Goal: Entertainment & Leisure: Consume media (video, audio)

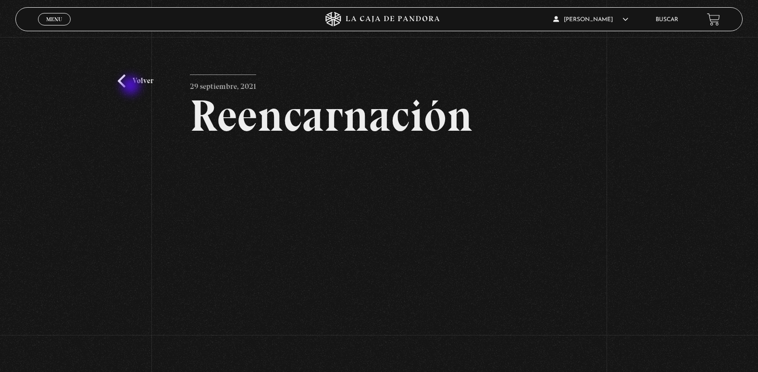
click at [132, 86] on link "Volver" at bounding box center [136, 80] width 36 height 13
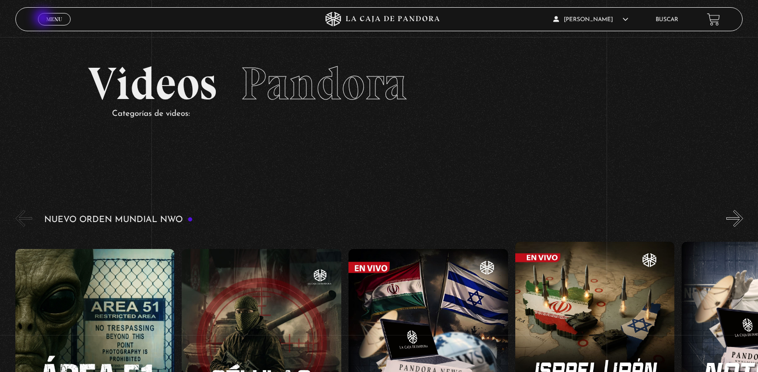
click at [44, 19] on link "Menu Cerrar" at bounding box center [54, 19] width 33 height 12
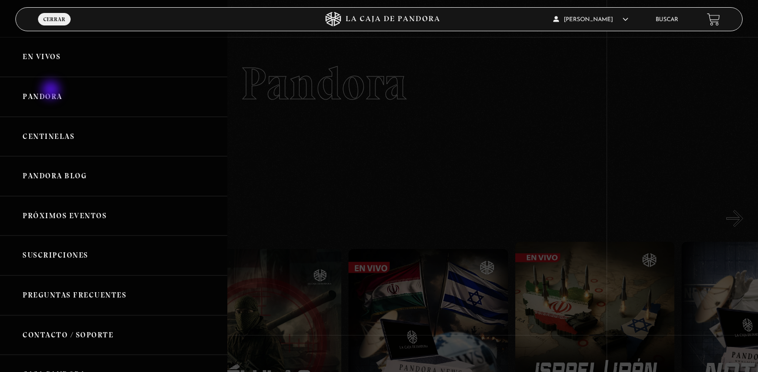
click at [52, 91] on link "Pandora" at bounding box center [113, 97] width 227 height 40
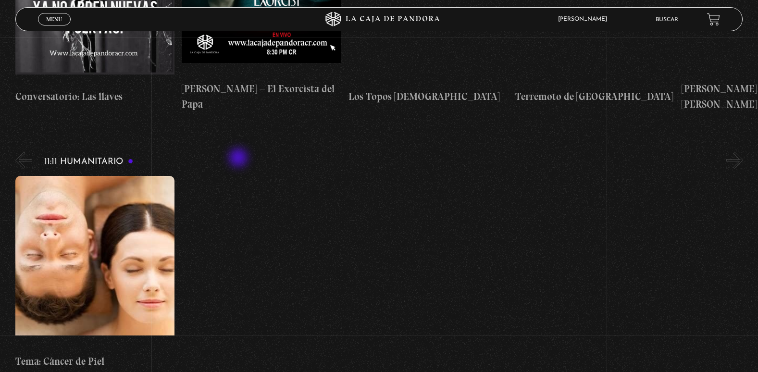
scroll to position [3304, 0]
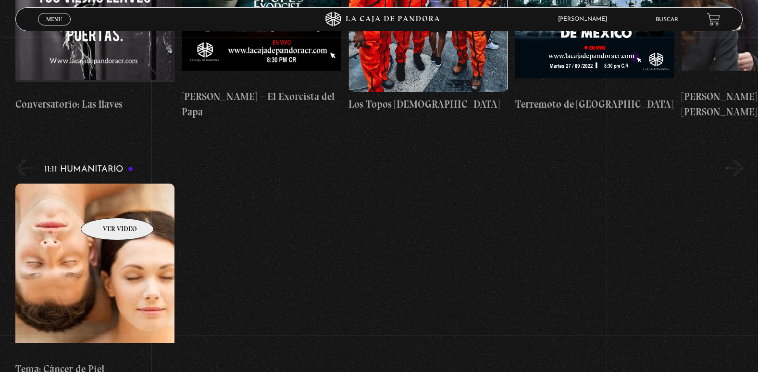
click at [105, 203] on figure at bounding box center [95, 270] width 160 height 173
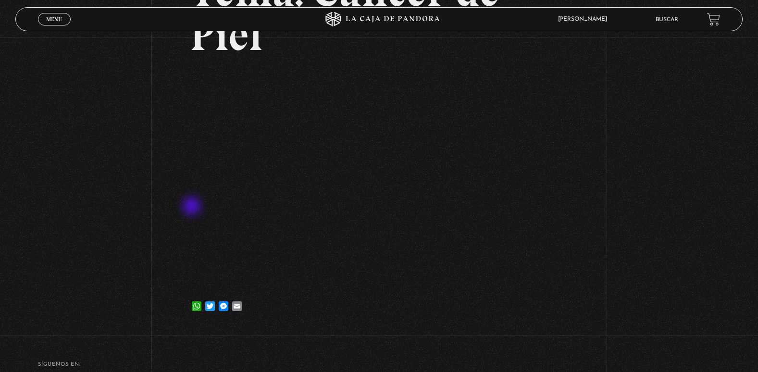
scroll to position [144, 0]
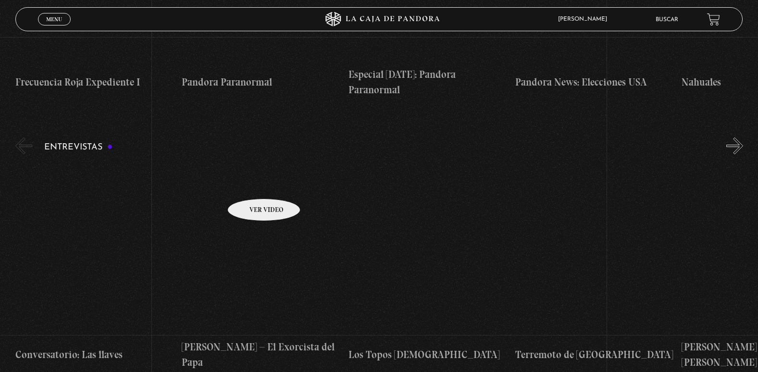
scroll to position [3112, 0]
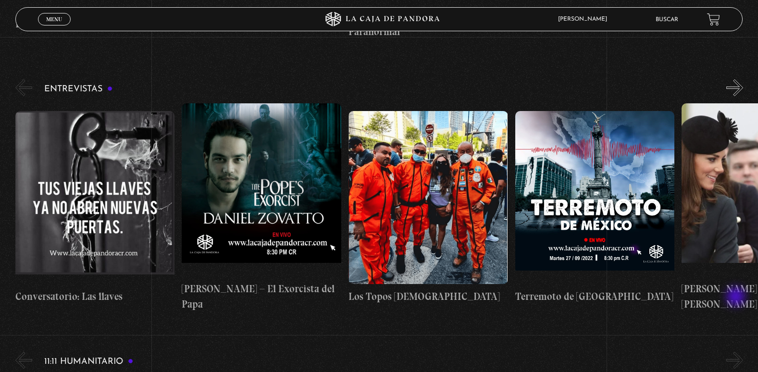
click at [737, 352] on button "»" at bounding box center [734, 360] width 17 height 17
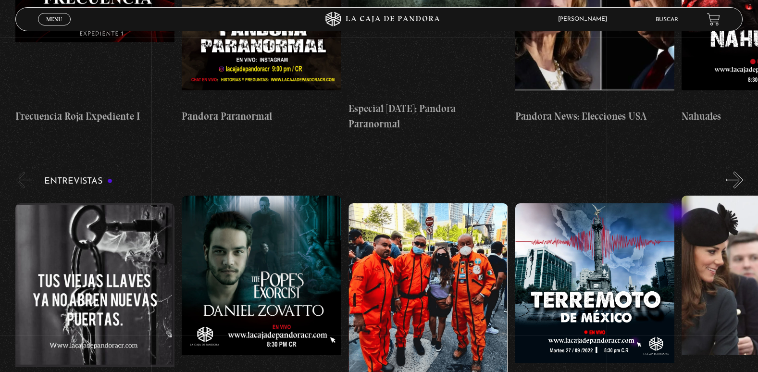
scroll to position [3016, 0]
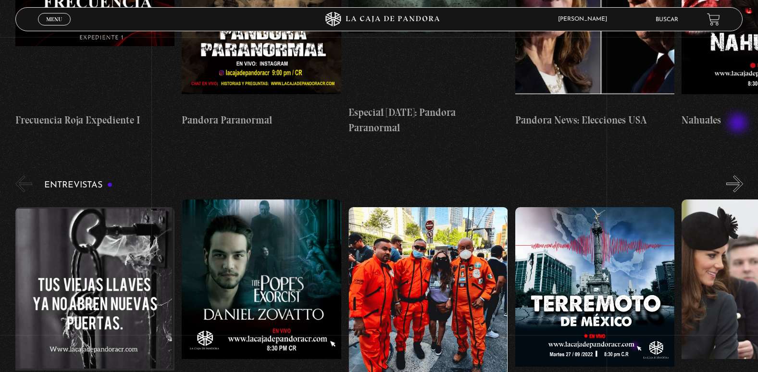
click at [739, 175] on button "»" at bounding box center [734, 183] width 17 height 17
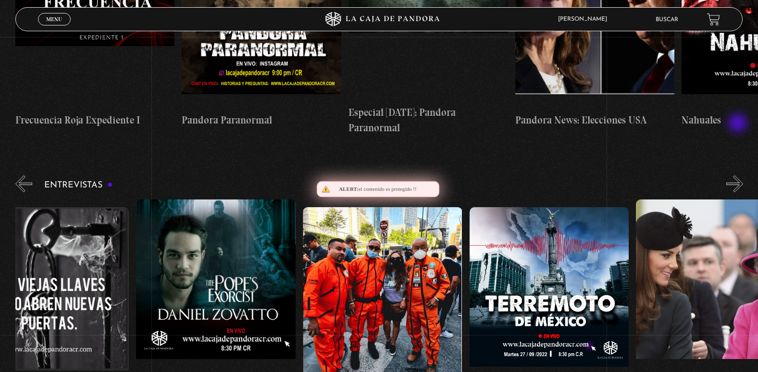
click at [739, 175] on button "»" at bounding box center [734, 183] width 17 height 17
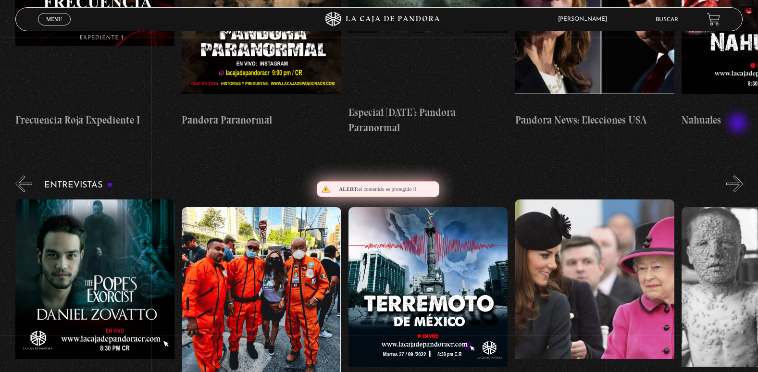
click at [739, 175] on button "»" at bounding box center [734, 183] width 17 height 17
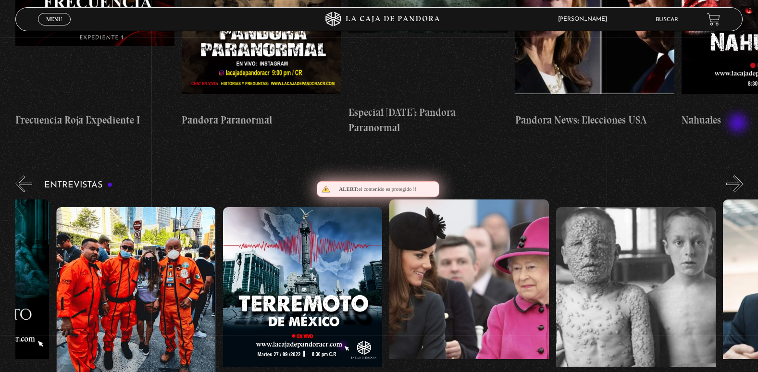
click at [739, 175] on button "»" at bounding box center [734, 183] width 17 height 17
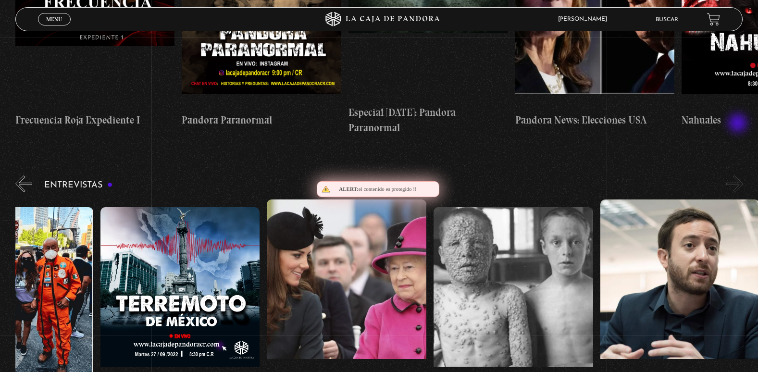
scroll to position [0, 417]
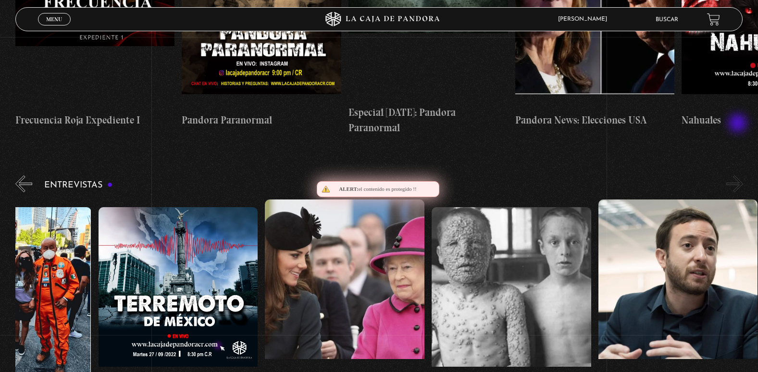
click at [739, 175] on button "»" at bounding box center [734, 183] width 17 height 17
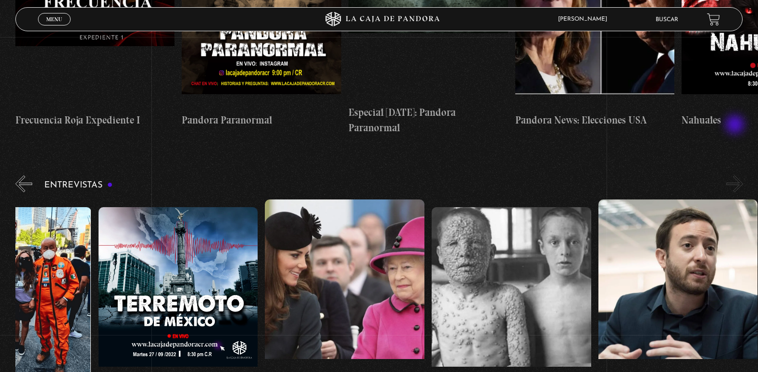
click at [736, 175] on button "»" at bounding box center [734, 183] width 17 height 17
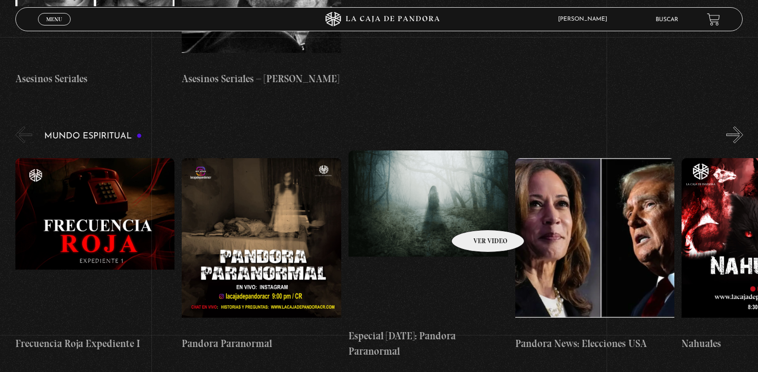
scroll to position [2776, 0]
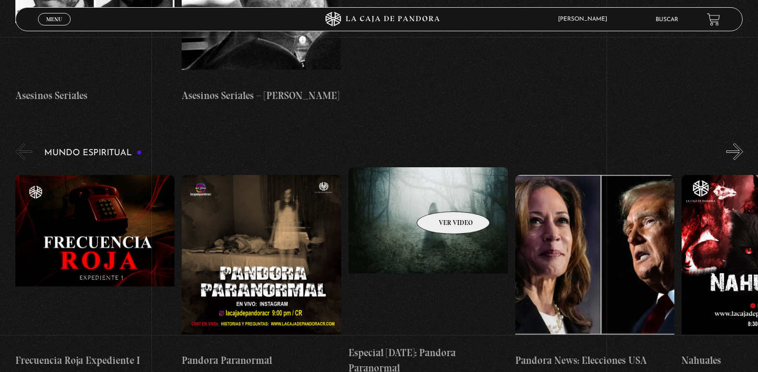
click at [441, 197] on figure at bounding box center [428, 253] width 160 height 173
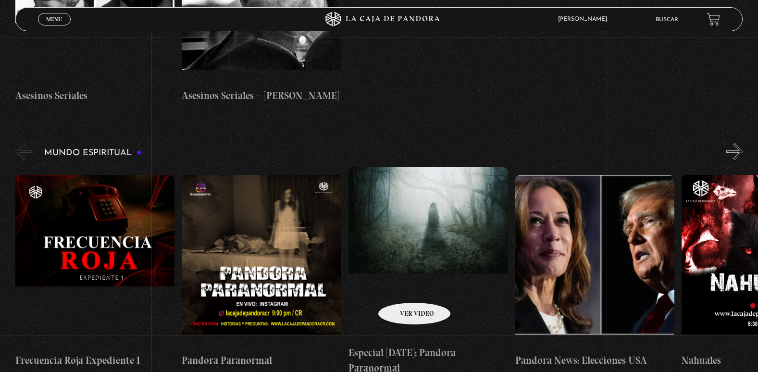
click at [402, 345] on h4 "Especial [DATE]: Pandora Paranormal" at bounding box center [428, 360] width 160 height 30
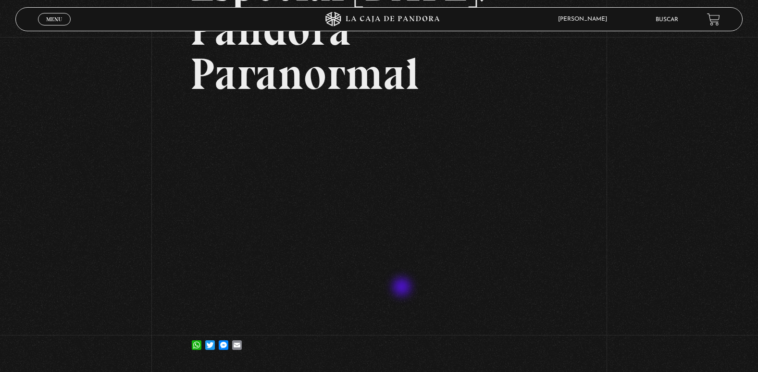
scroll to position [240, 0]
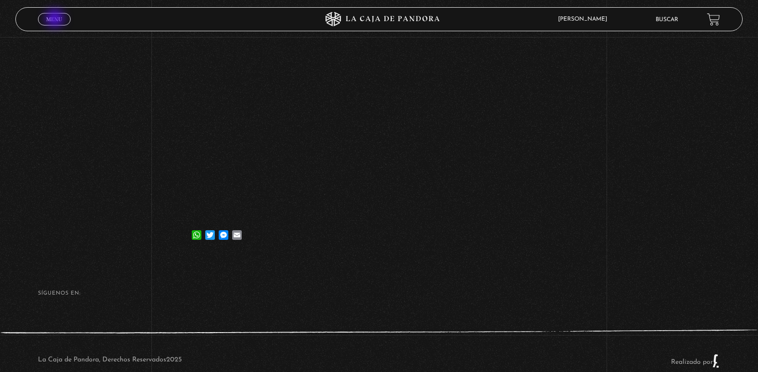
click at [56, 19] on span "Menu" at bounding box center [54, 19] width 16 height 6
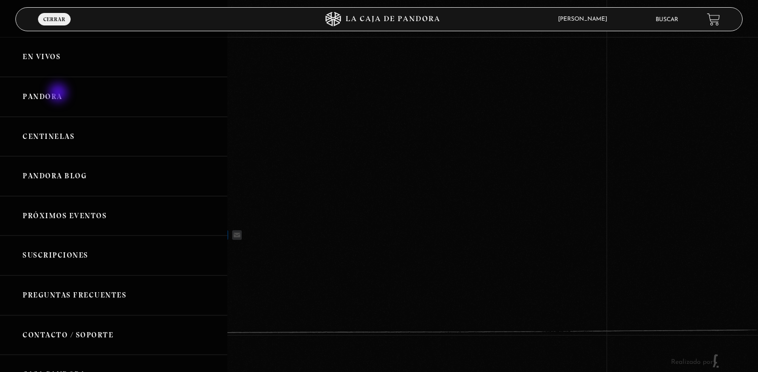
click at [59, 94] on link "Pandora" at bounding box center [113, 97] width 227 height 40
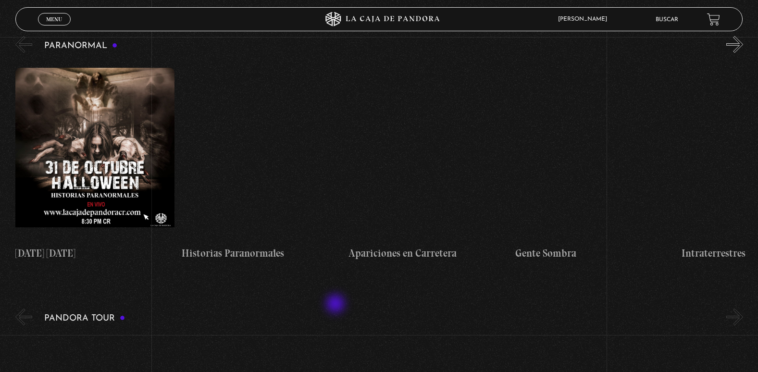
scroll to position [481, 0]
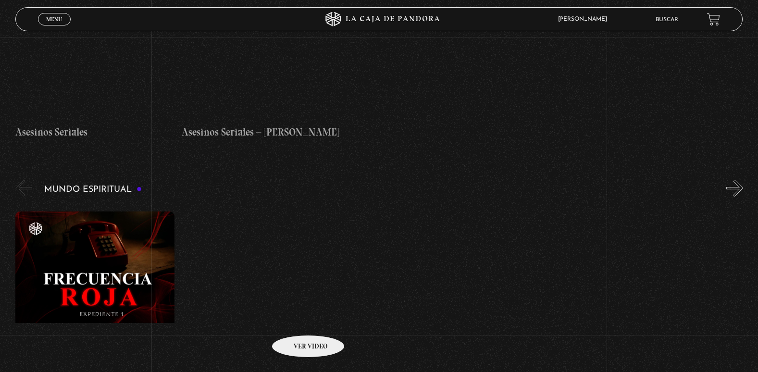
scroll to position [2739, 0]
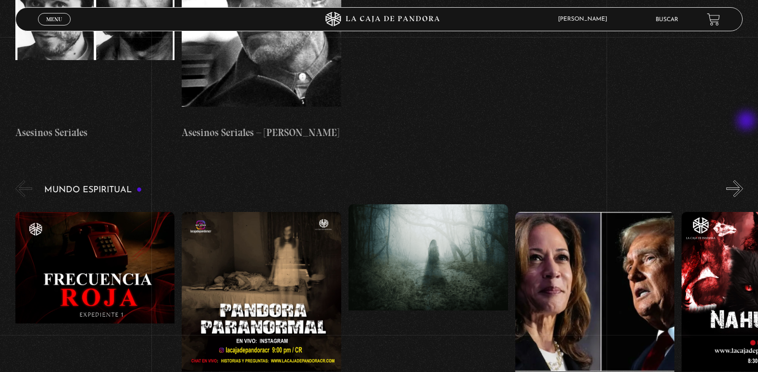
click at [743, 180] on button "»" at bounding box center [734, 188] width 17 height 17
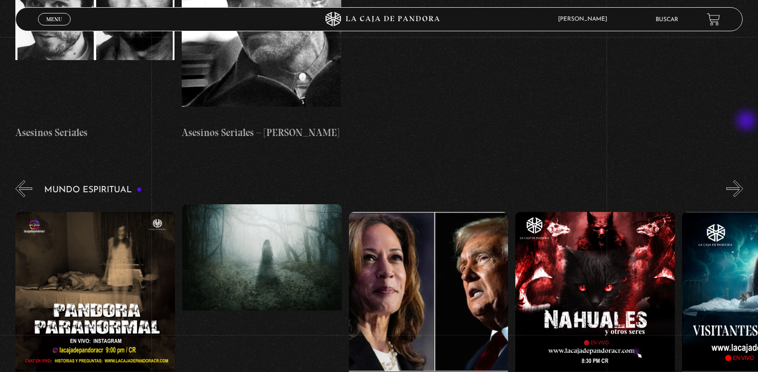
click at [743, 180] on button "»" at bounding box center [734, 188] width 17 height 17
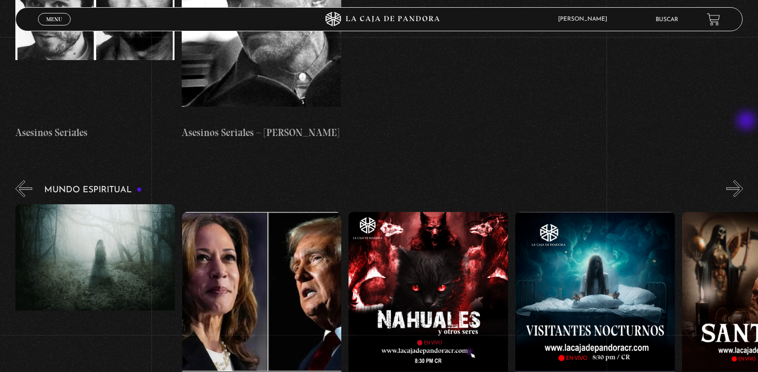
click at [743, 180] on button "»" at bounding box center [734, 188] width 17 height 17
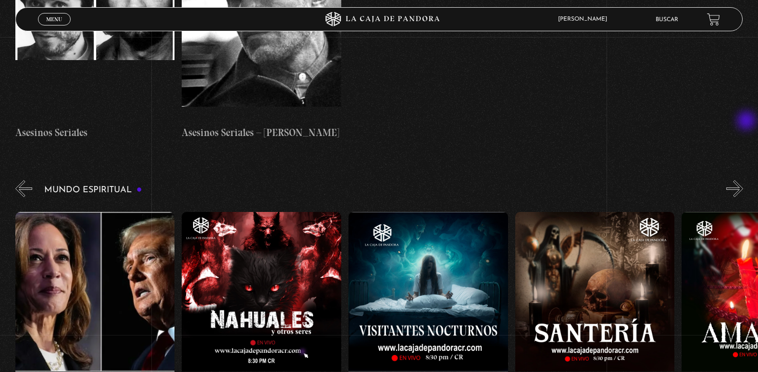
click at [743, 180] on button "»" at bounding box center [734, 188] width 17 height 17
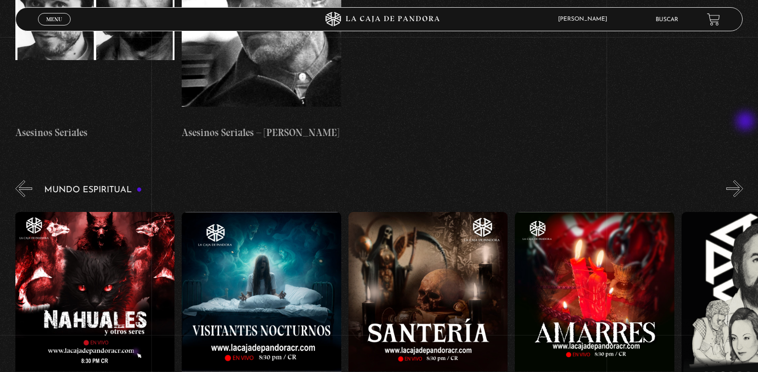
click at [743, 180] on button "»" at bounding box center [734, 188] width 17 height 17
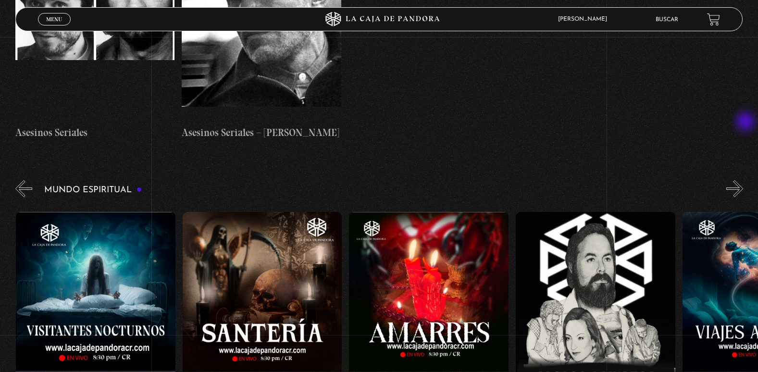
scroll to position [0, 833]
click at [743, 180] on button "»" at bounding box center [734, 188] width 17 height 17
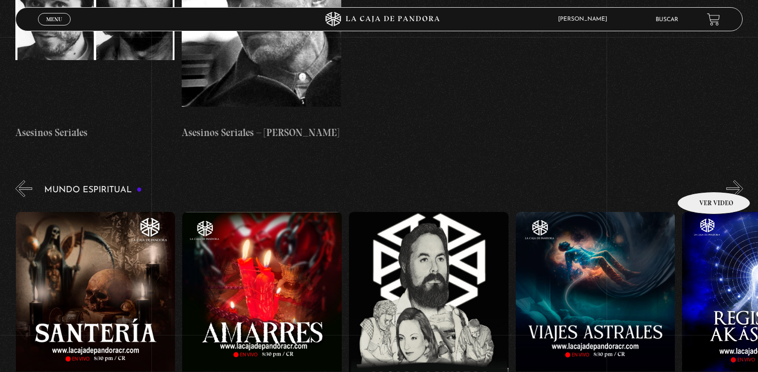
scroll to position [0, 999]
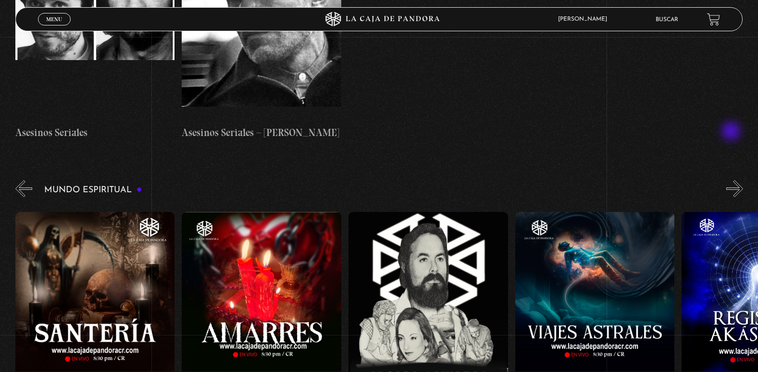
click at [732, 178] on div "Mundo Espiritual «" at bounding box center [386, 295] width 742 height 234
click at [740, 180] on button "»" at bounding box center [734, 188] width 17 height 17
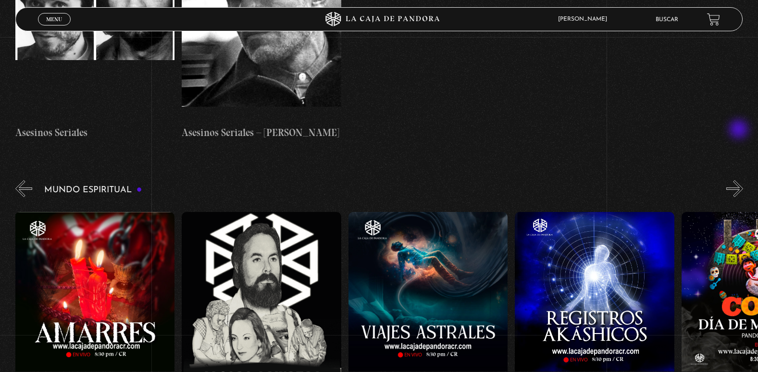
click at [740, 180] on button "»" at bounding box center [734, 188] width 17 height 17
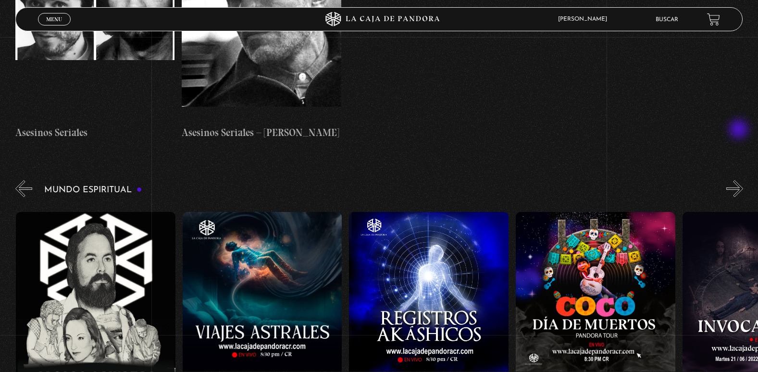
click at [740, 180] on button "»" at bounding box center [734, 188] width 17 height 17
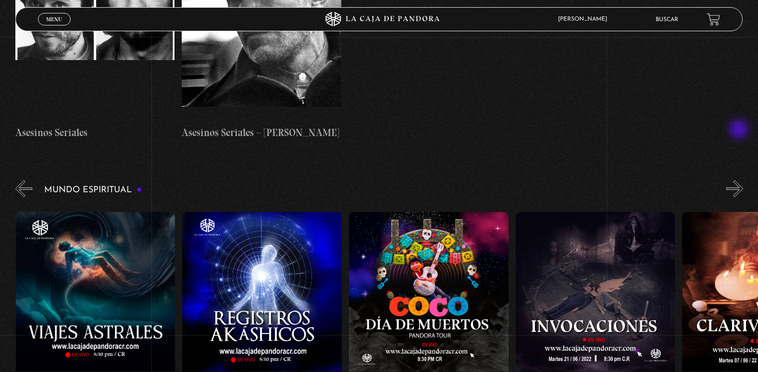
scroll to position [0, 1499]
click at [740, 180] on button "»" at bounding box center [734, 188] width 17 height 17
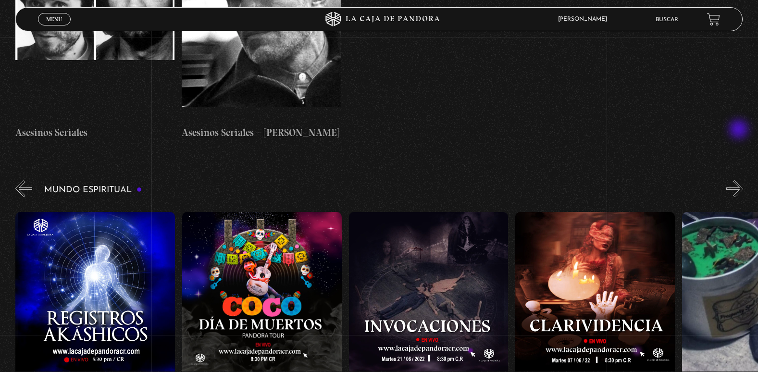
scroll to position [0, 1666]
click at [570, 263] on figure at bounding box center [595, 298] width 160 height 173
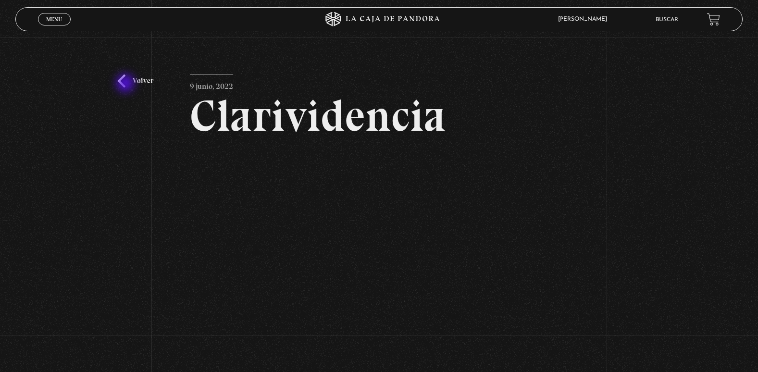
click at [126, 84] on link "Volver" at bounding box center [136, 80] width 36 height 13
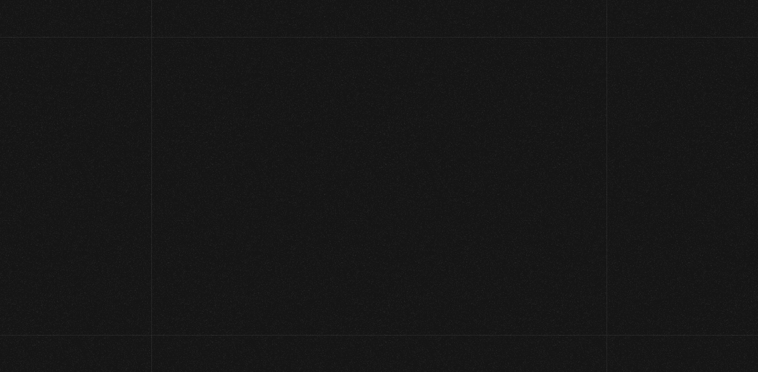
scroll to position [2739, 0]
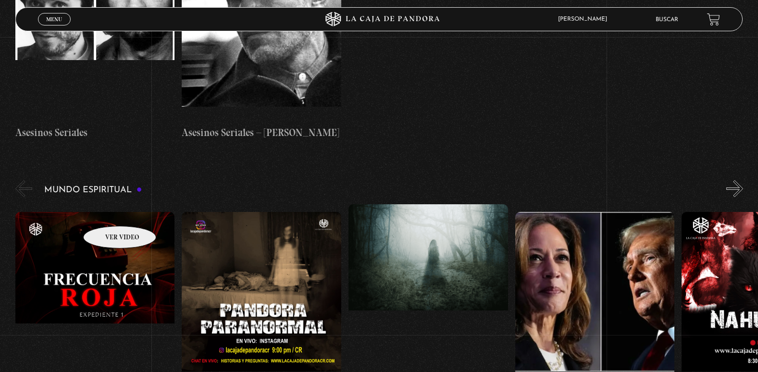
click at [107, 212] on figure at bounding box center [95, 298] width 160 height 173
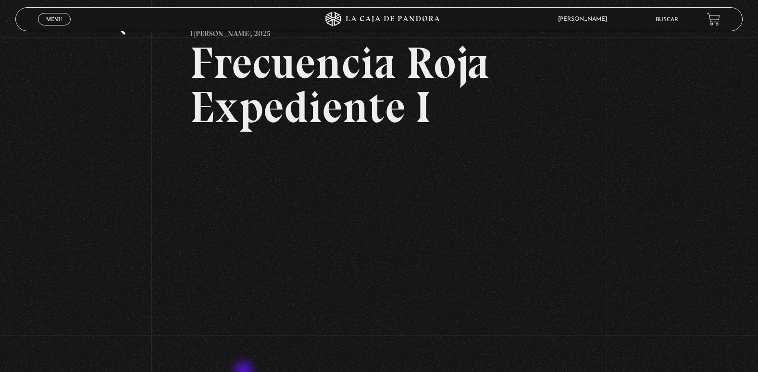
scroll to position [144, 0]
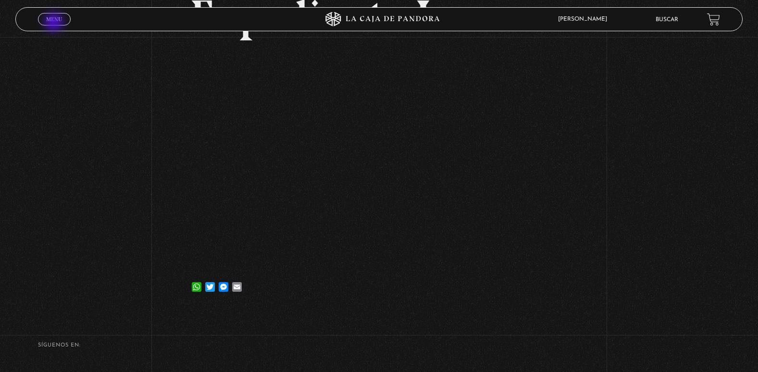
click at [55, 23] on link "Menu Cerrar" at bounding box center [54, 19] width 33 height 12
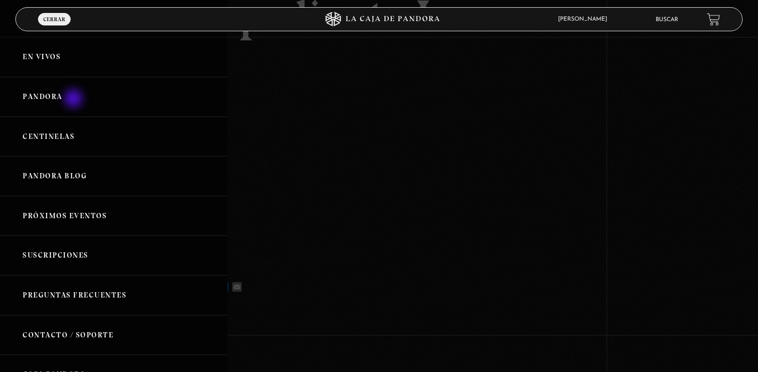
click at [74, 99] on link "Pandora" at bounding box center [113, 97] width 227 height 40
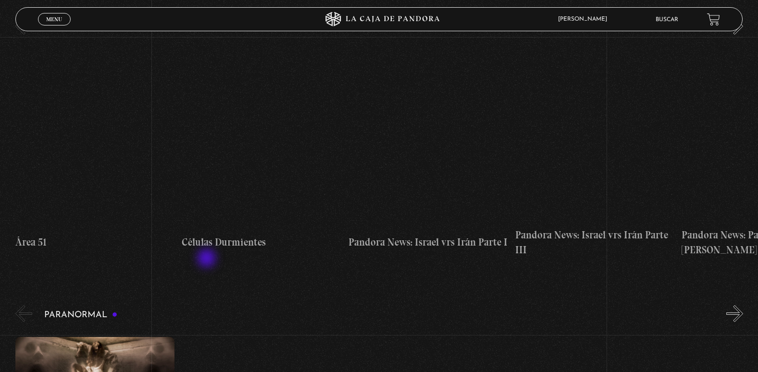
scroll to position [432, 0]
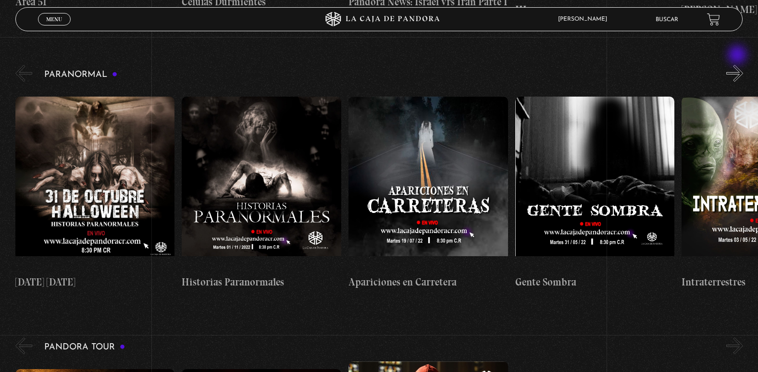
click at [738, 65] on button "»" at bounding box center [734, 73] width 17 height 17
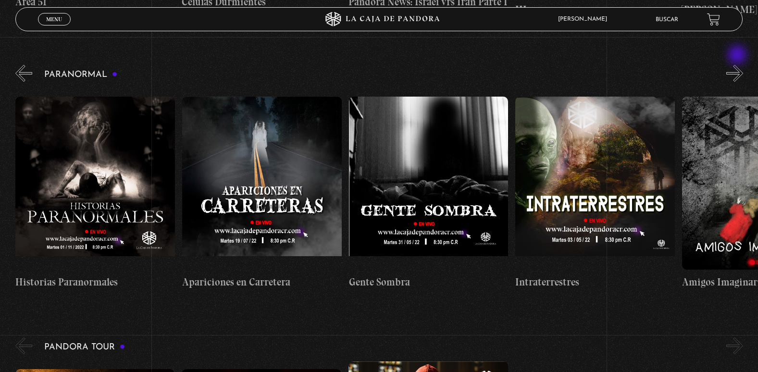
click at [738, 65] on button "»" at bounding box center [734, 73] width 17 height 17
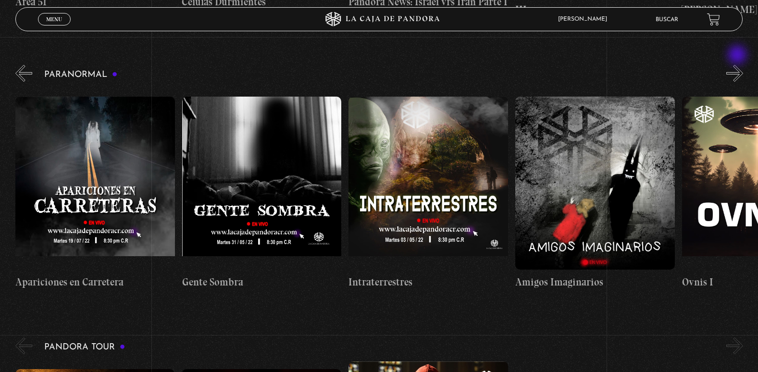
click at [738, 65] on button "»" at bounding box center [734, 73] width 17 height 17
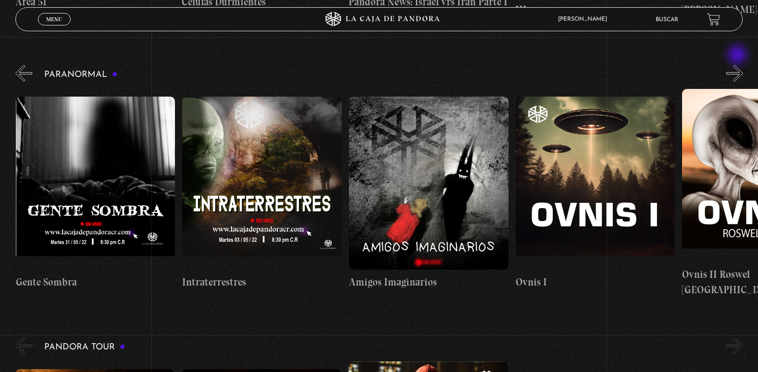
click at [738, 65] on button "»" at bounding box center [734, 73] width 17 height 17
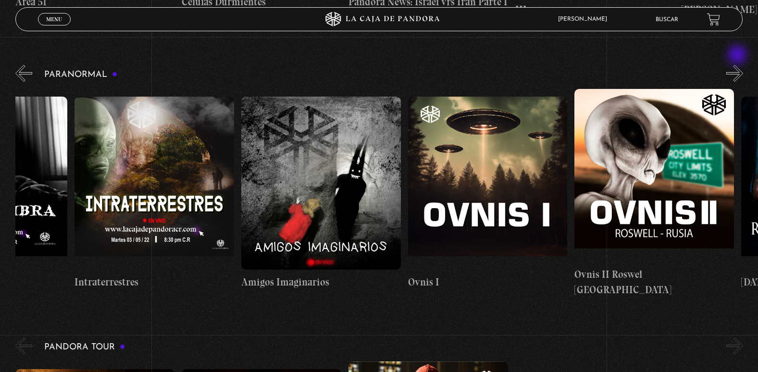
click at [738, 65] on button "»" at bounding box center [734, 73] width 17 height 17
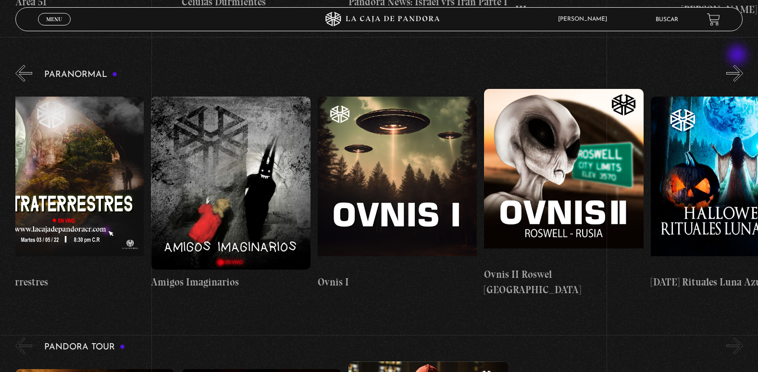
click at [738, 65] on button "»" at bounding box center [734, 73] width 17 height 17
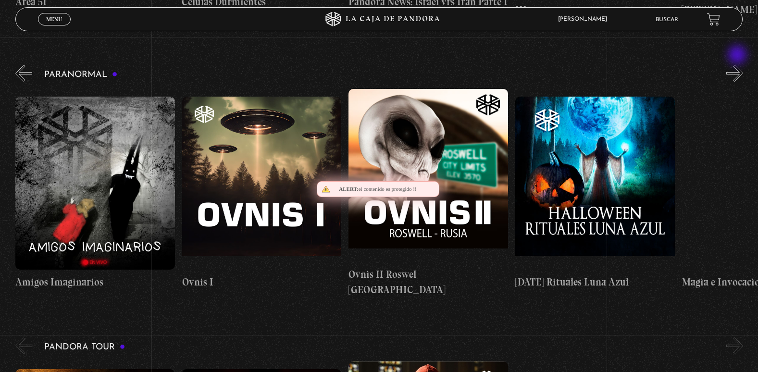
click at [738, 65] on button "»" at bounding box center [734, 73] width 17 height 17
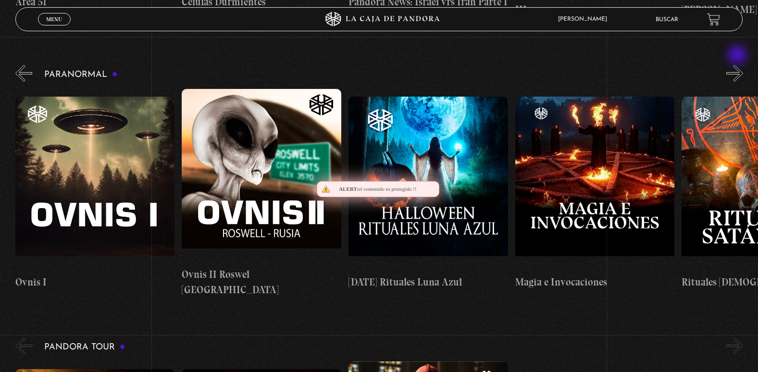
click at [738, 65] on button "»" at bounding box center [734, 73] width 17 height 17
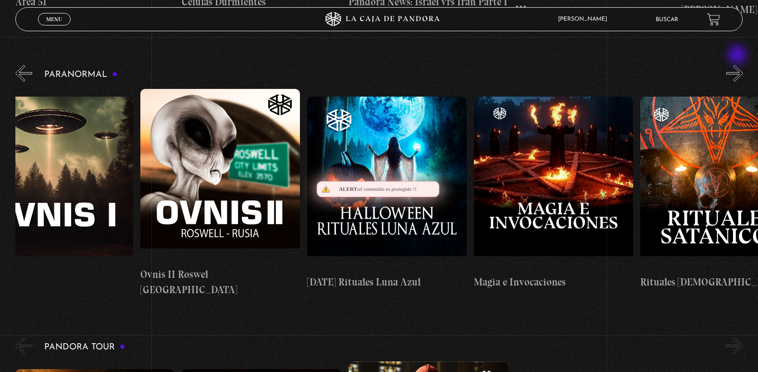
scroll to position [0, 1083]
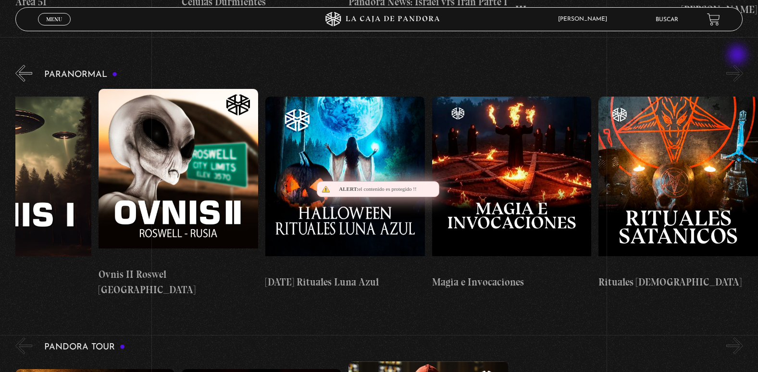
click at [738, 65] on button "»" at bounding box center [734, 73] width 17 height 17
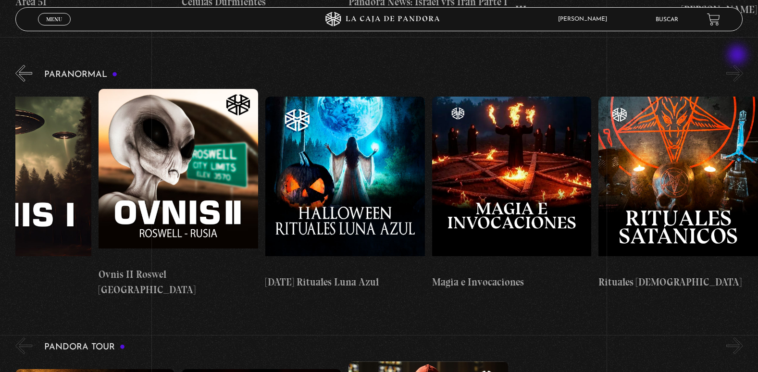
click at [738, 65] on button "»" at bounding box center [734, 73] width 17 height 17
click at [27, 65] on button "«" at bounding box center [23, 73] width 17 height 17
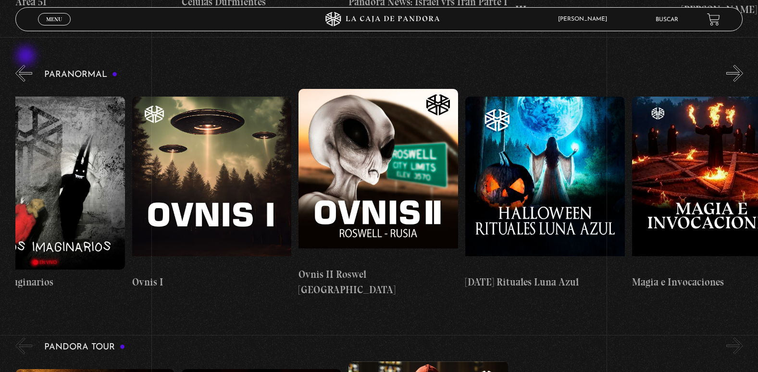
click at [27, 65] on button "«" at bounding box center [23, 73] width 17 height 17
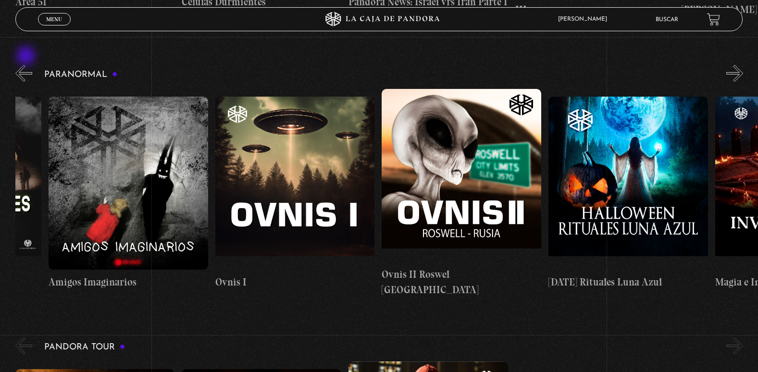
click at [27, 65] on button "«" at bounding box center [23, 73] width 17 height 17
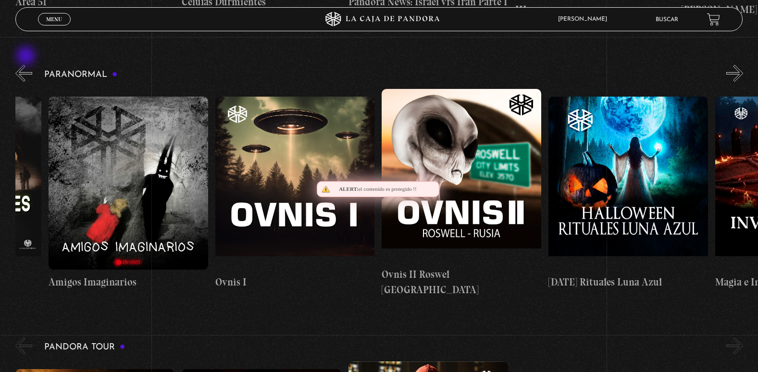
scroll to position [0, 666]
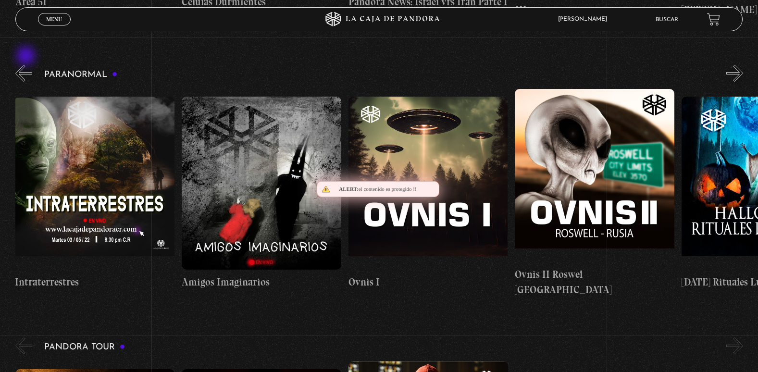
click at [27, 65] on button "«" at bounding box center [23, 73] width 17 height 17
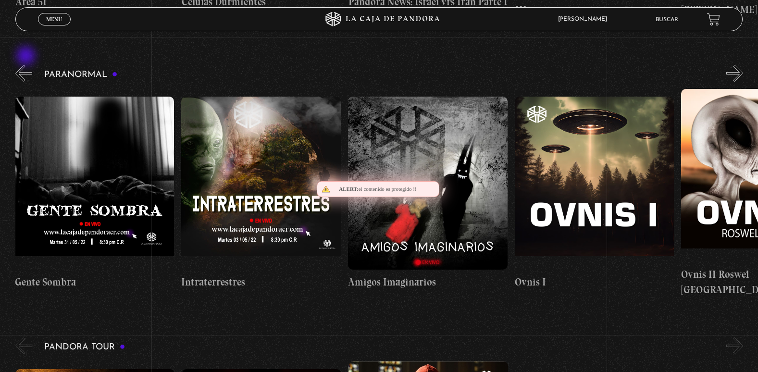
scroll to position [0, 500]
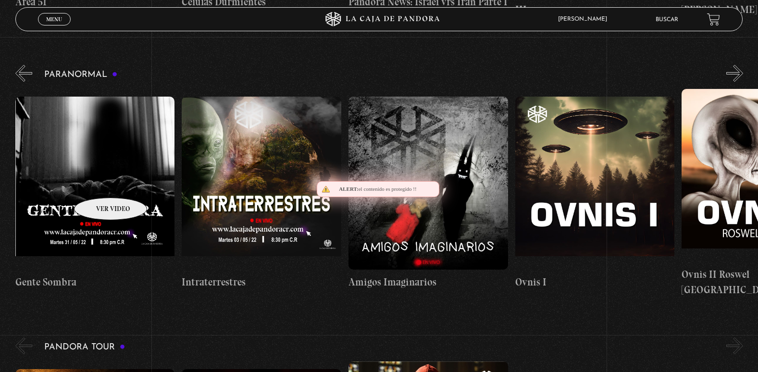
click at [98, 183] on figure at bounding box center [95, 183] width 160 height 173
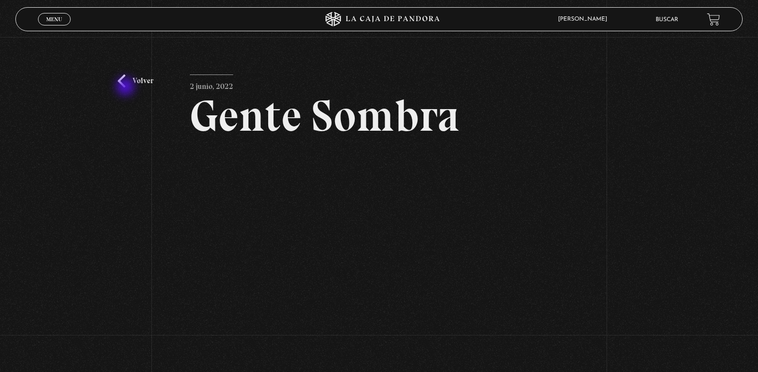
click at [126, 87] on div "Volver [DATE] Gente Sombra WhatsApp Twitter Messenger Email" at bounding box center [379, 223] width 758 height 372
click at [128, 81] on link "Volver" at bounding box center [136, 80] width 36 height 13
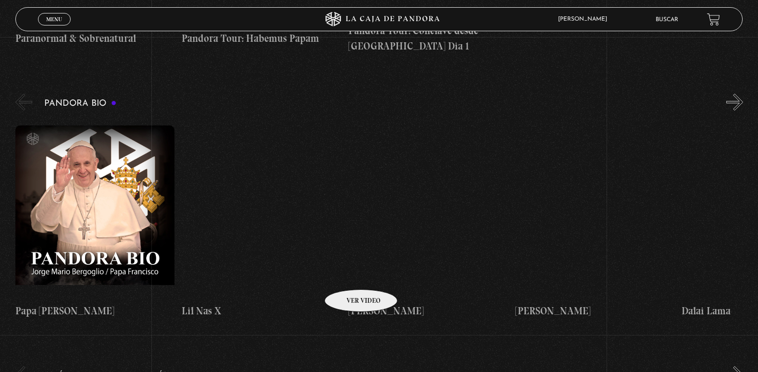
scroll to position [961, 0]
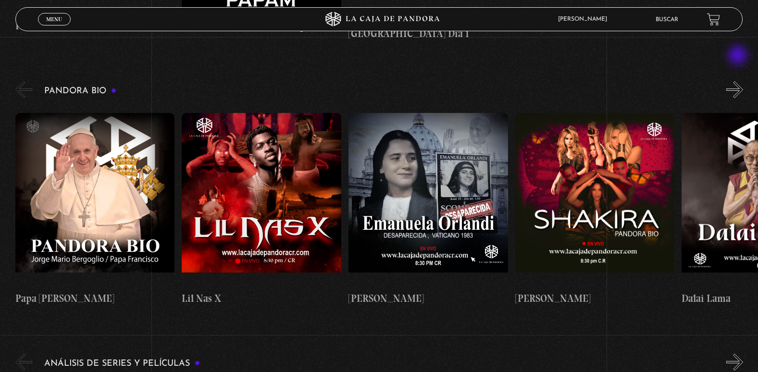
click at [739, 81] on button "»" at bounding box center [734, 89] width 17 height 17
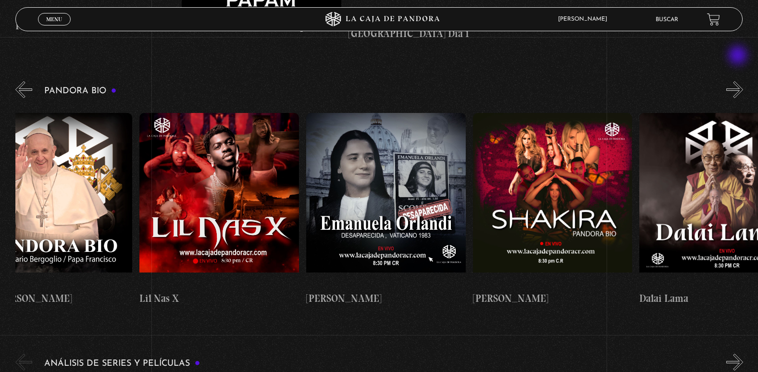
click at [739, 81] on button "»" at bounding box center [734, 89] width 17 height 17
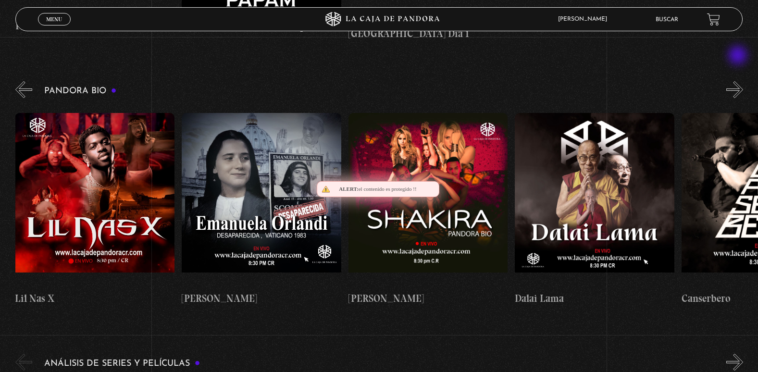
click at [739, 81] on button "»" at bounding box center [734, 89] width 17 height 17
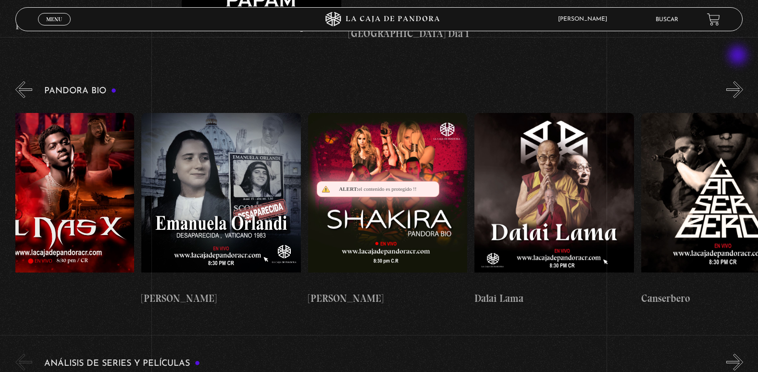
click at [739, 81] on button "»" at bounding box center [734, 89] width 17 height 17
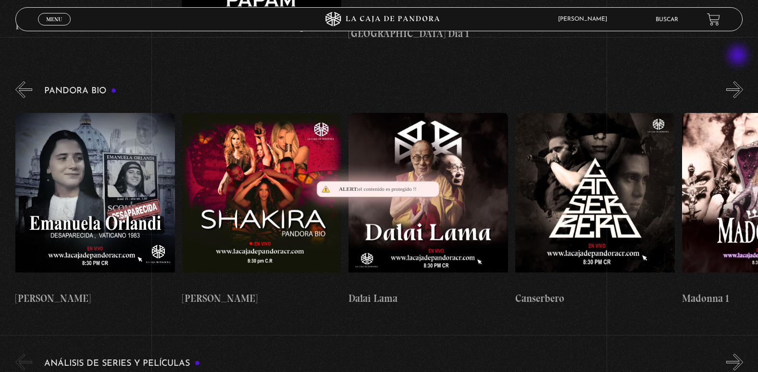
click at [739, 81] on button "»" at bounding box center [734, 89] width 17 height 17
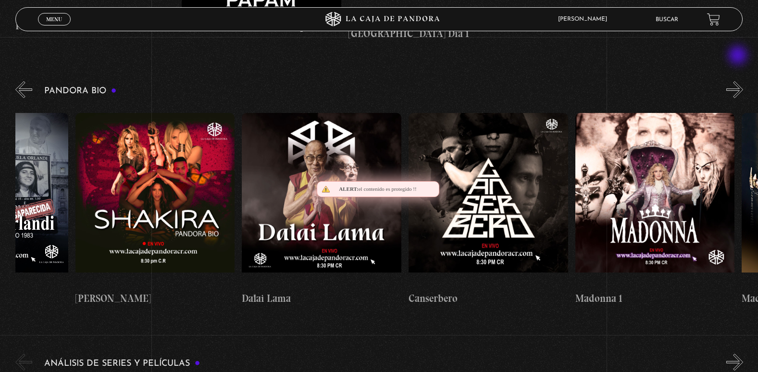
click at [739, 81] on button "»" at bounding box center [734, 89] width 17 height 17
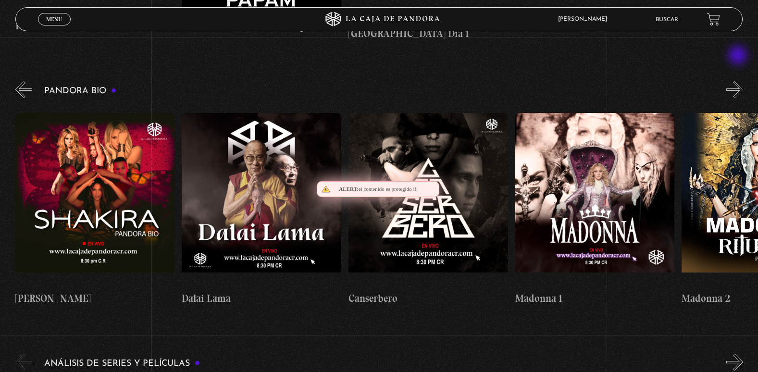
click at [739, 81] on button "»" at bounding box center [734, 89] width 17 height 17
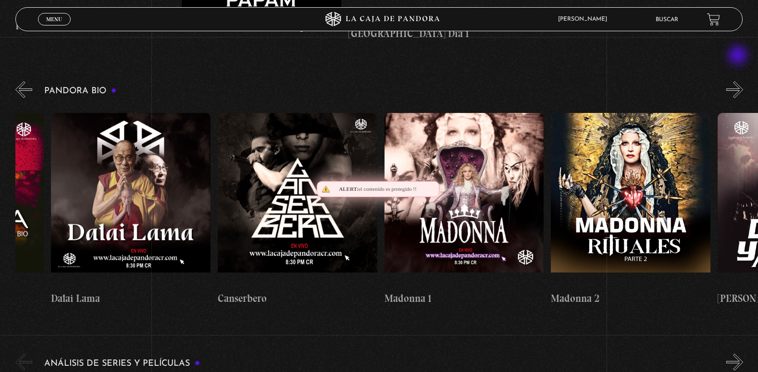
click at [739, 81] on button "»" at bounding box center [734, 89] width 17 height 17
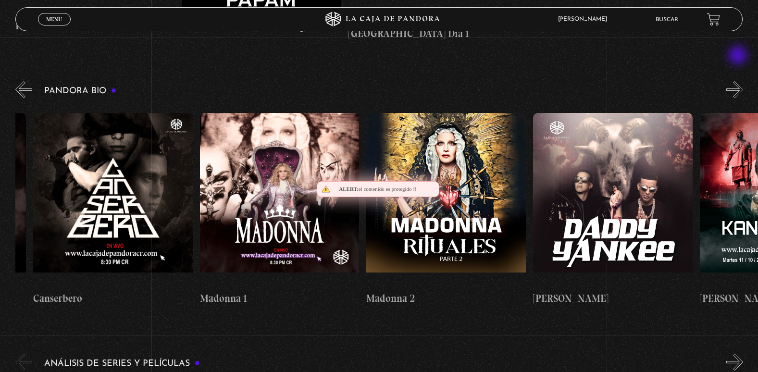
click at [739, 81] on button "»" at bounding box center [734, 89] width 17 height 17
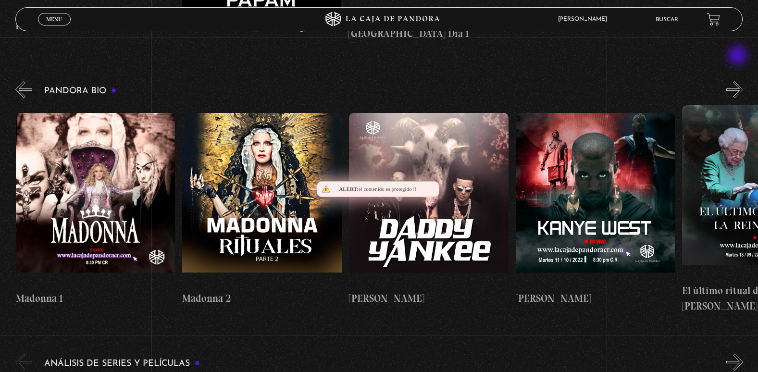
click at [739, 81] on button "»" at bounding box center [734, 89] width 17 height 17
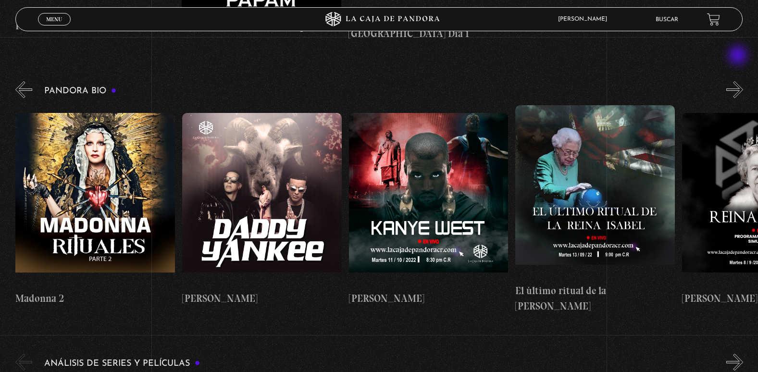
scroll to position [0, 1166]
click at [739, 81] on button "»" at bounding box center [734, 89] width 17 height 17
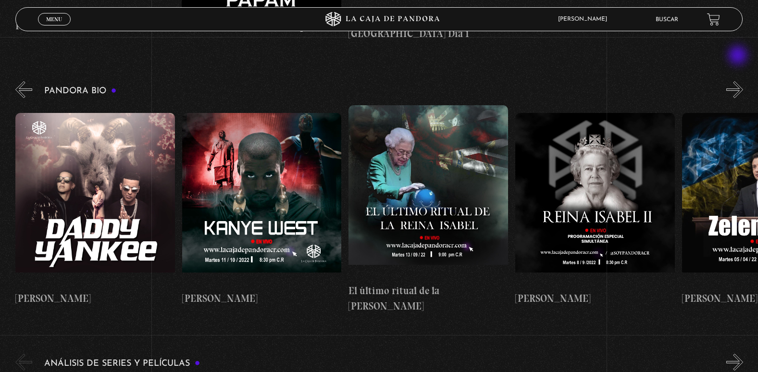
click at [739, 81] on button "»" at bounding box center [734, 89] width 17 height 17
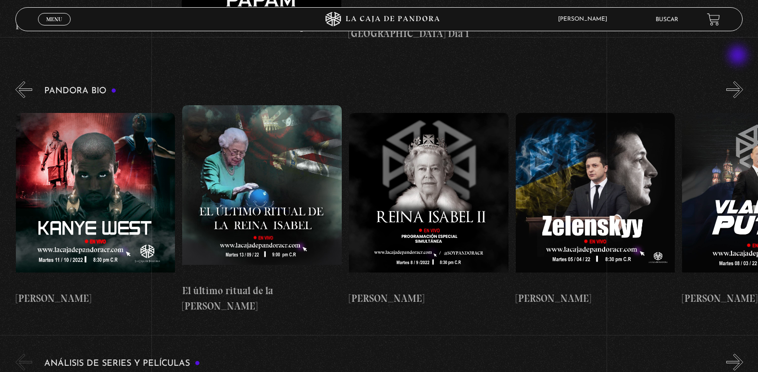
click at [739, 81] on button "»" at bounding box center [734, 89] width 17 height 17
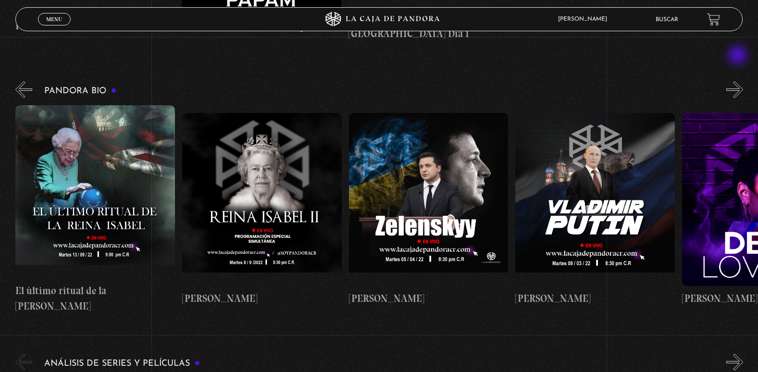
click at [739, 81] on button "»" at bounding box center [734, 89] width 17 height 17
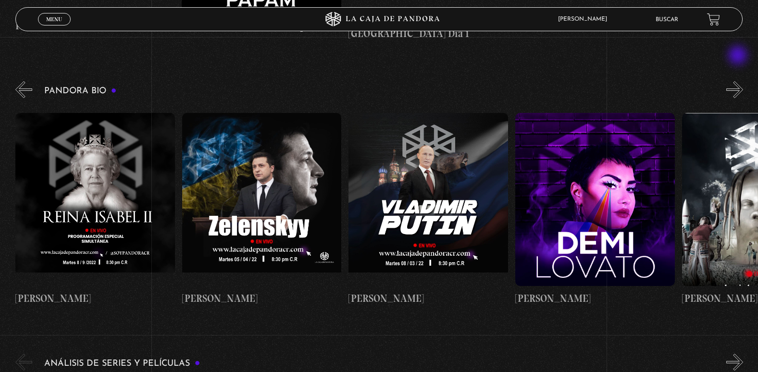
click at [739, 81] on button "»" at bounding box center [734, 89] width 17 height 17
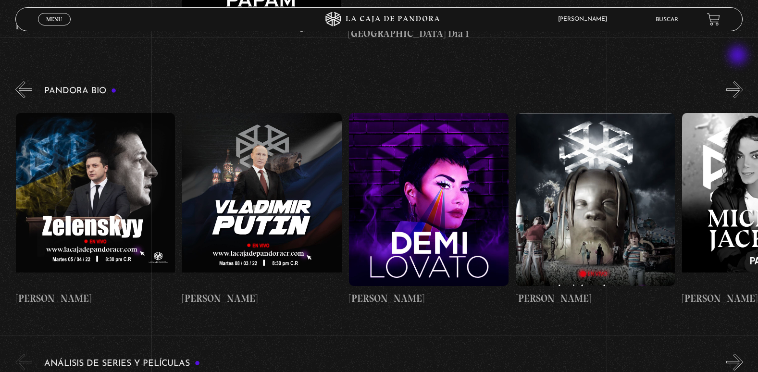
scroll to position [0, 1999]
click at [739, 81] on button "»" at bounding box center [734, 89] width 17 height 17
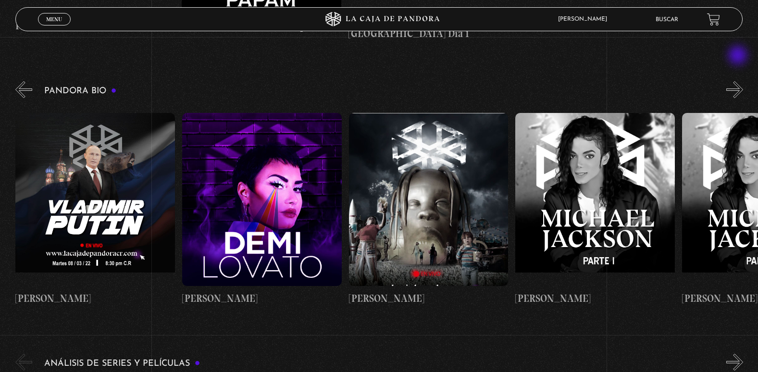
click at [739, 81] on button "»" at bounding box center [734, 89] width 17 height 17
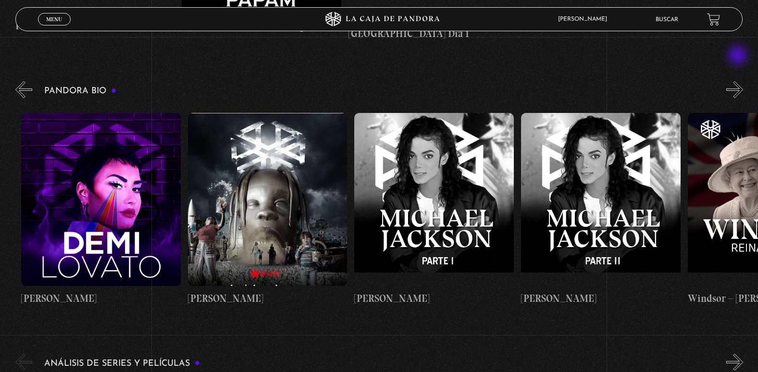
click at [739, 81] on button "»" at bounding box center [734, 89] width 17 height 17
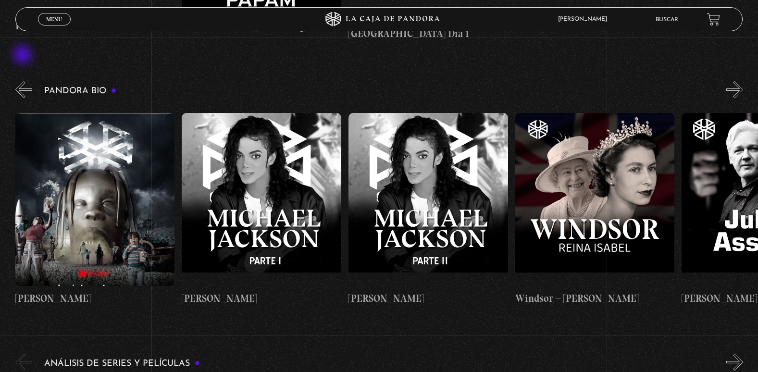
click at [24, 81] on button "«" at bounding box center [23, 89] width 17 height 17
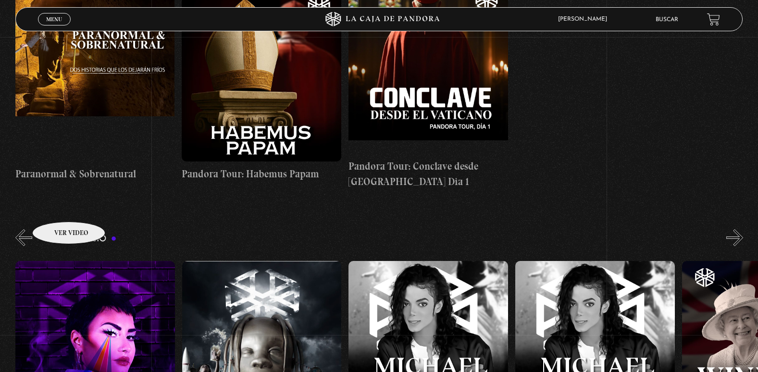
scroll to position [769, 0]
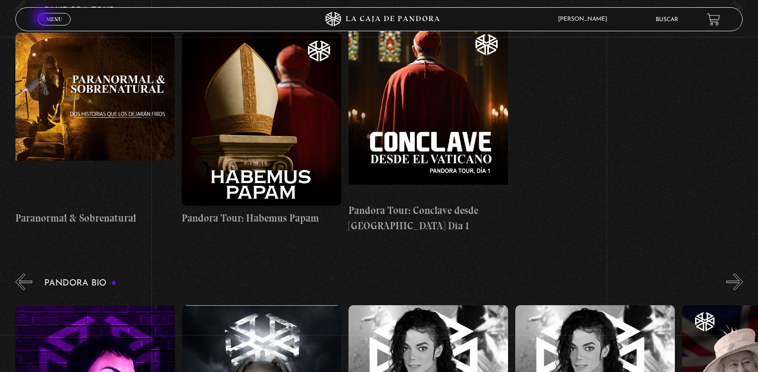
click at [43, 19] on link "Menu Cerrar" at bounding box center [54, 19] width 33 height 12
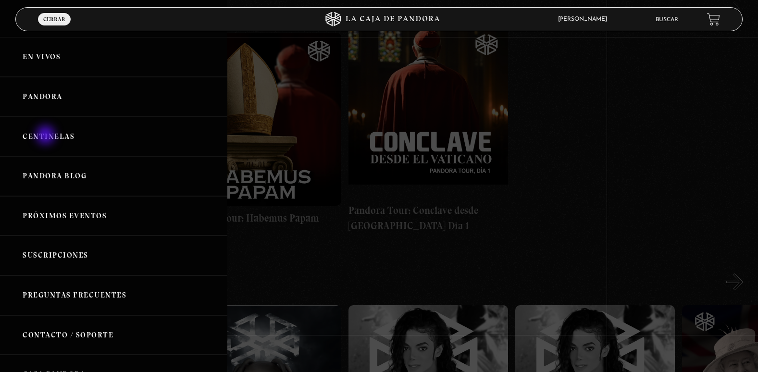
click at [47, 136] on link "Centinelas" at bounding box center [113, 137] width 227 height 40
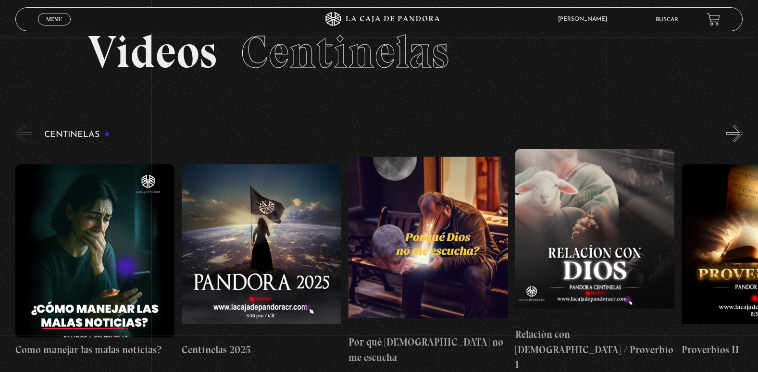
scroll to position [8, 0]
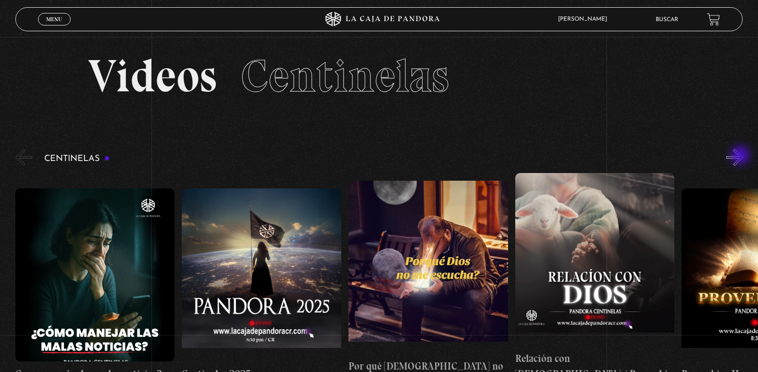
click at [741, 156] on button "»" at bounding box center [734, 157] width 17 height 17
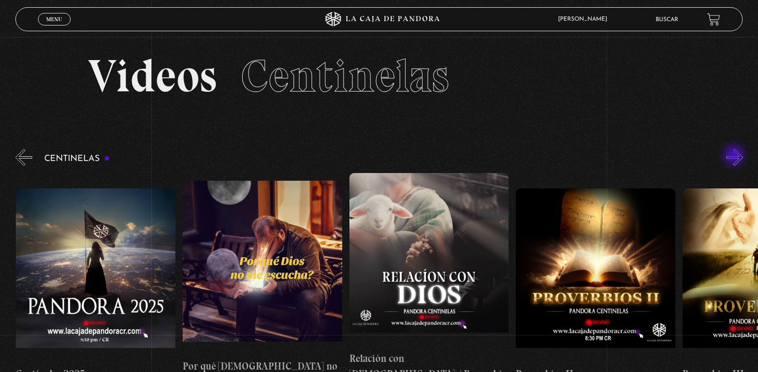
click at [735, 156] on button "»" at bounding box center [734, 157] width 17 height 17
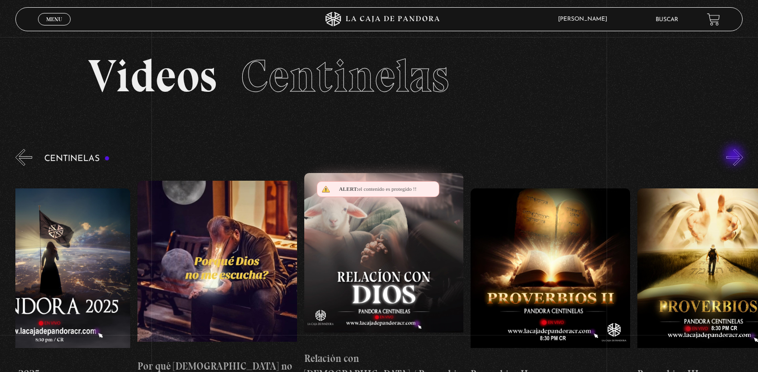
click at [735, 156] on button "»" at bounding box center [734, 157] width 17 height 17
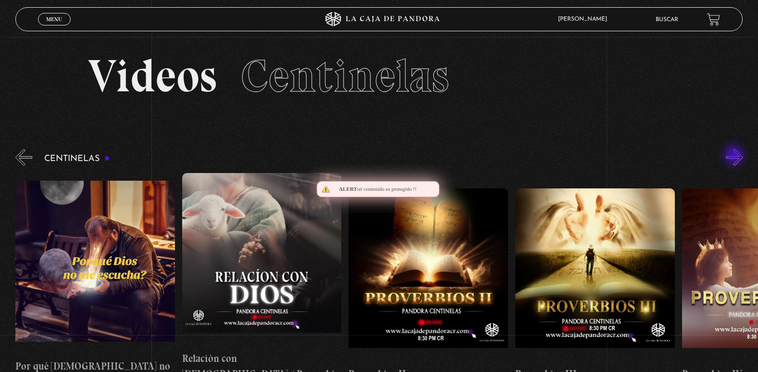
click at [735, 156] on button "»" at bounding box center [734, 157] width 17 height 17
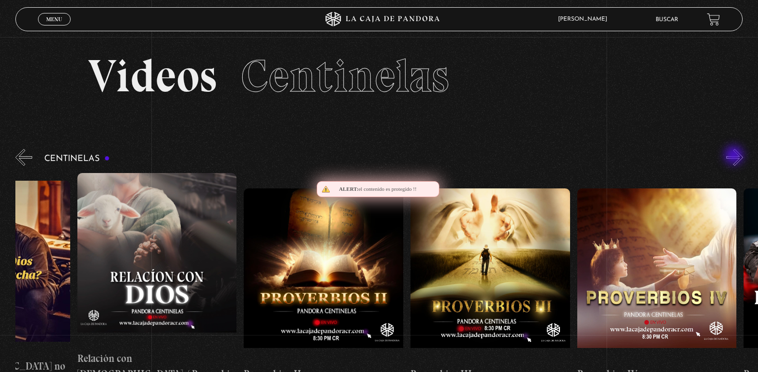
click at [735, 156] on button "»" at bounding box center [734, 157] width 17 height 17
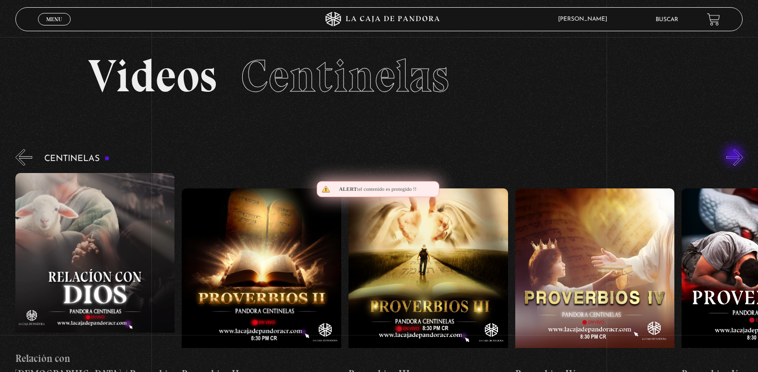
click at [735, 156] on button "»" at bounding box center [734, 157] width 17 height 17
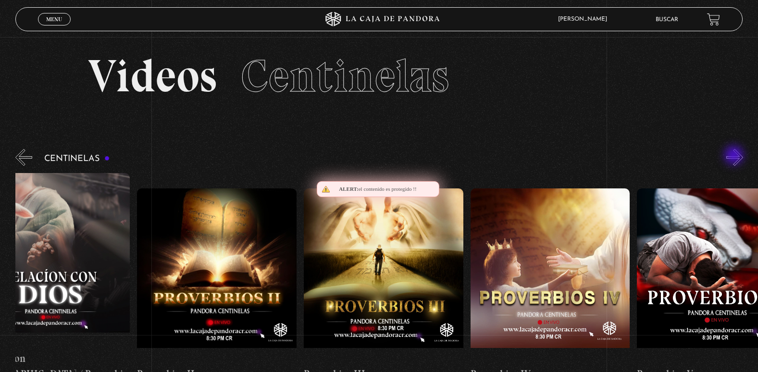
click at [735, 156] on button "»" at bounding box center [734, 157] width 17 height 17
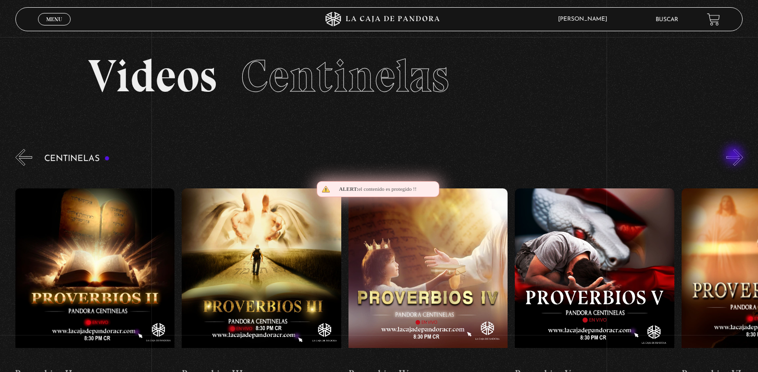
click at [735, 156] on button "»" at bounding box center [734, 157] width 17 height 17
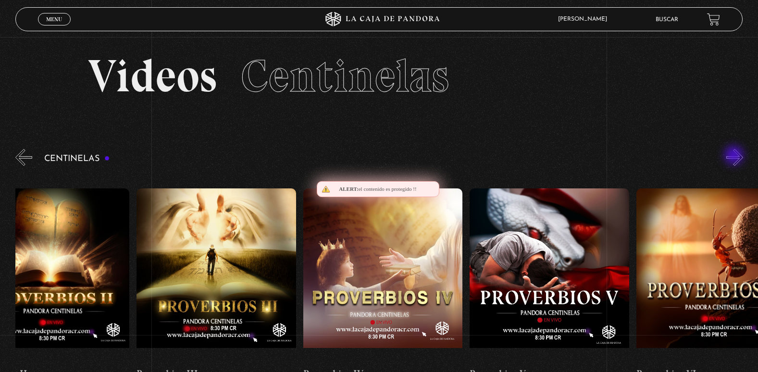
click at [735, 156] on button "»" at bounding box center [734, 157] width 17 height 17
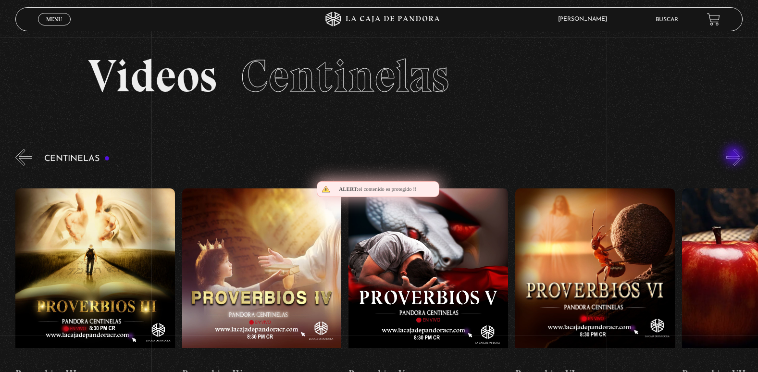
click at [735, 156] on button "»" at bounding box center [734, 157] width 17 height 17
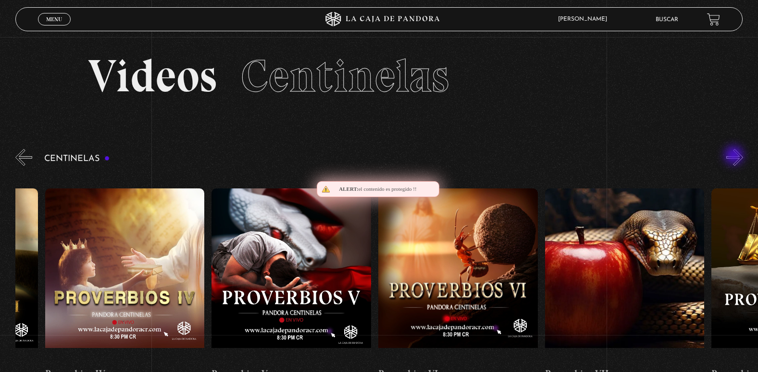
click at [735, 156] on button "»" at bounding box center [734, 157] width 17 height 17
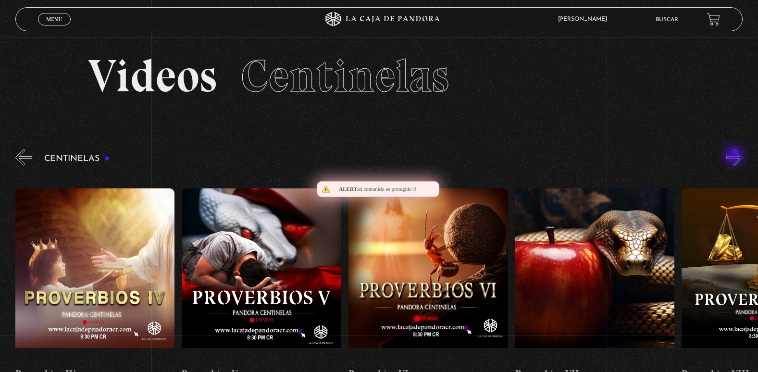
click at [735, 156] on button "»" at bounding box center [734, 157] width 17 height 17
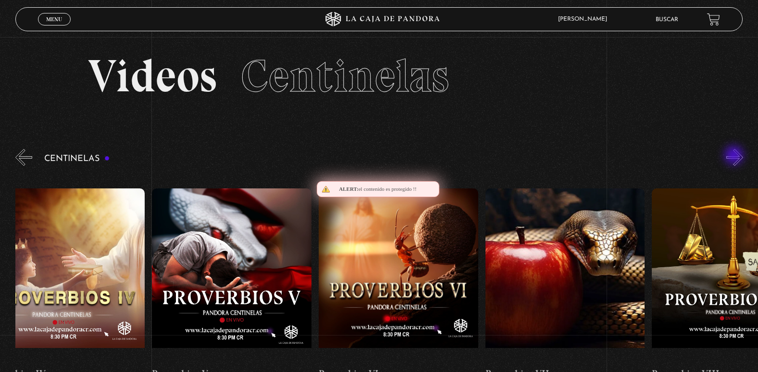
click at [735, 156] on button "»" at bounding box center [734, 157] width 17 height 17
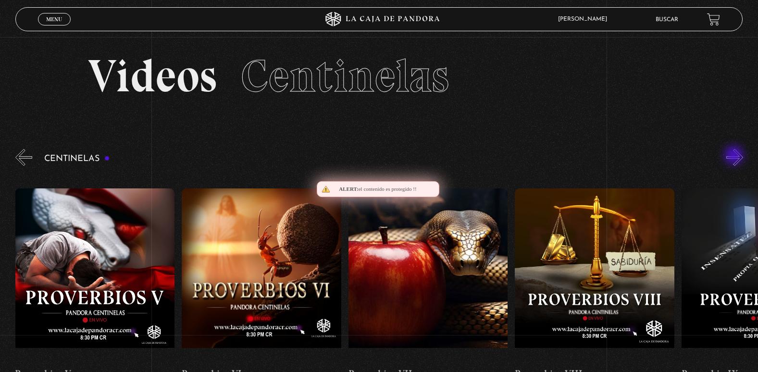
click at [735, 156] on button "»" at bounding box center [734, 157] width 17 height 17
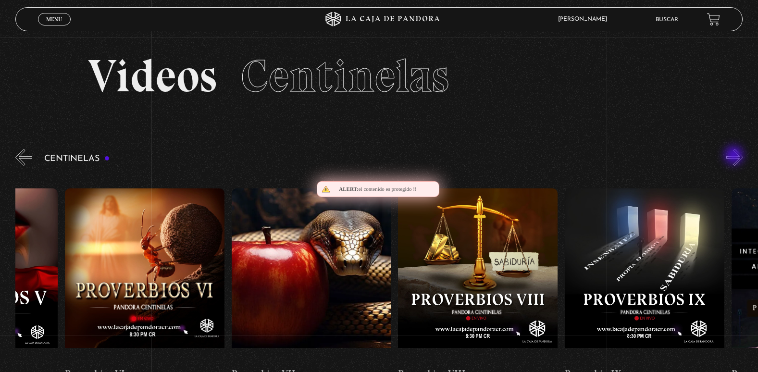
click at [735, 156] on button "»" at bounding box center [734, 157] width 17 height 17
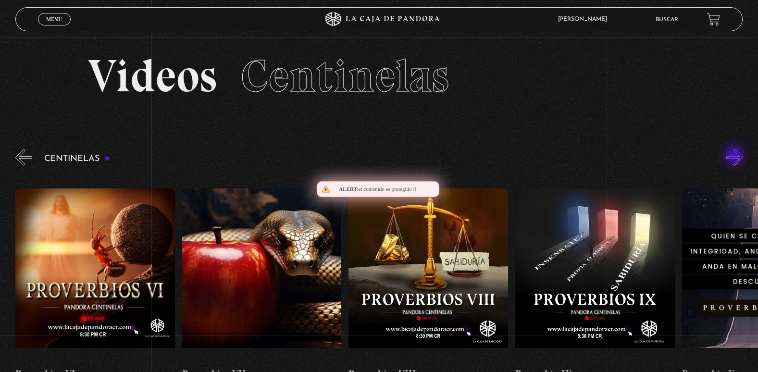
click at [735, 156] on button "»" at bounding box center [734, 157] width 17 height 17
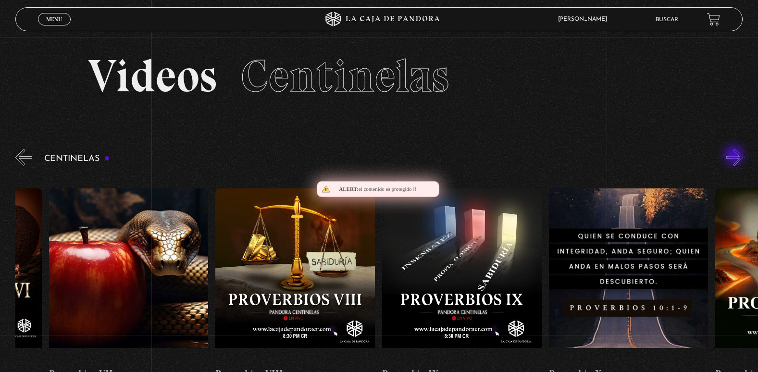
click at [735, 156] on button "»" at bounding box center [734, 157] width 17 height 17
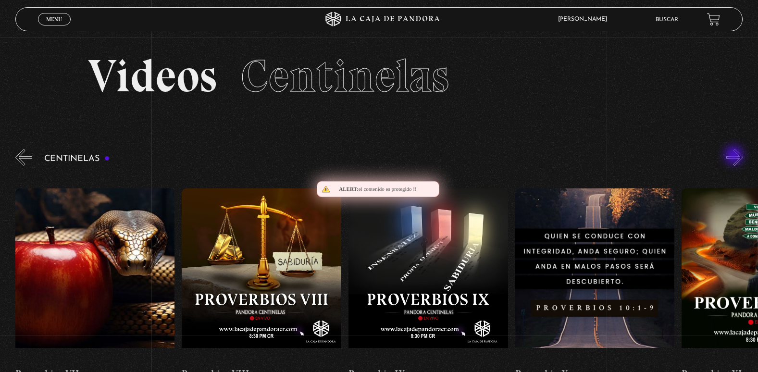
click at [735, 156] on button "»" at bounding box center [734, 157] width 17 height 17
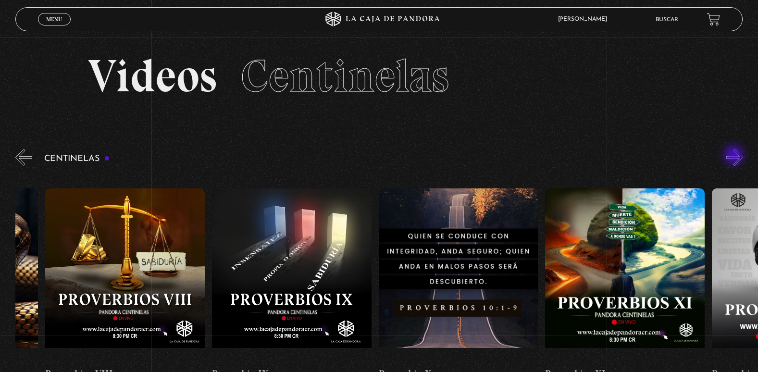
click at [735, 156] on button "»" at bounding box center [734, 157] width 17 height 17
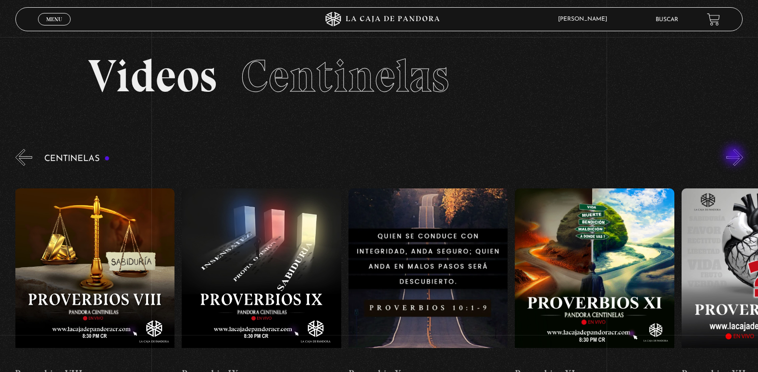
click at [735, 156] on button "»" at bounding box center [734, 157] width 17 height 17
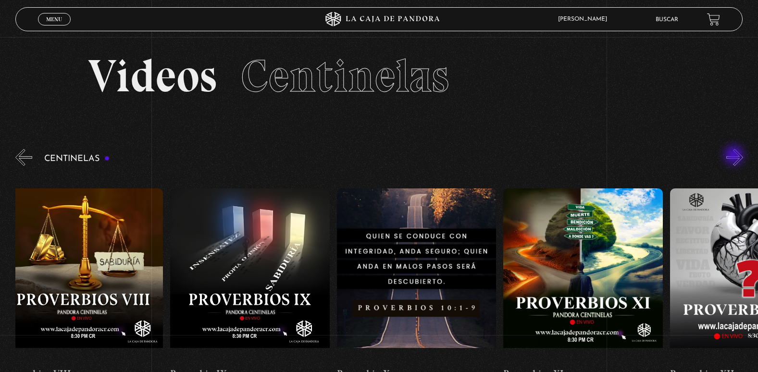
click at [735, 156] on button "»" at bounding box center [734, 157] width 17 height 17
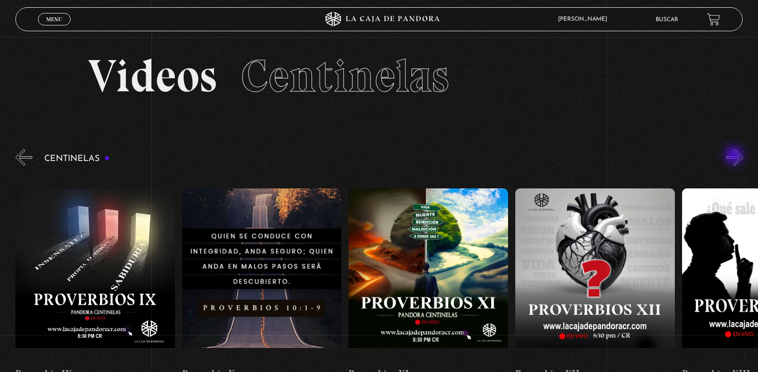
click at [735, 156] on button "»" at bounding box center [734, 157] width 17 height 17
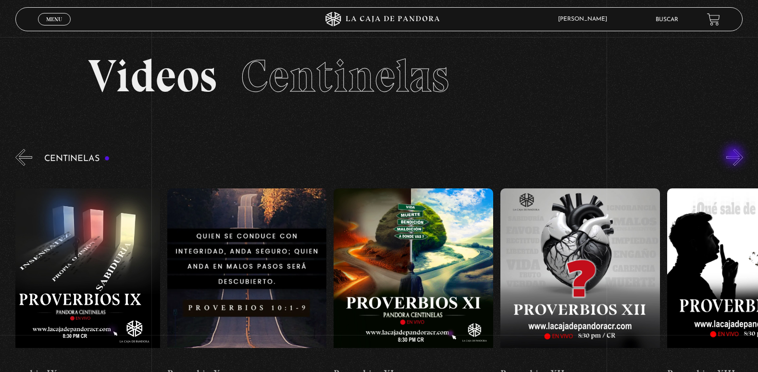
click at [735, 156] on button "»" at bounding box center [734, 157] width 17 height 17
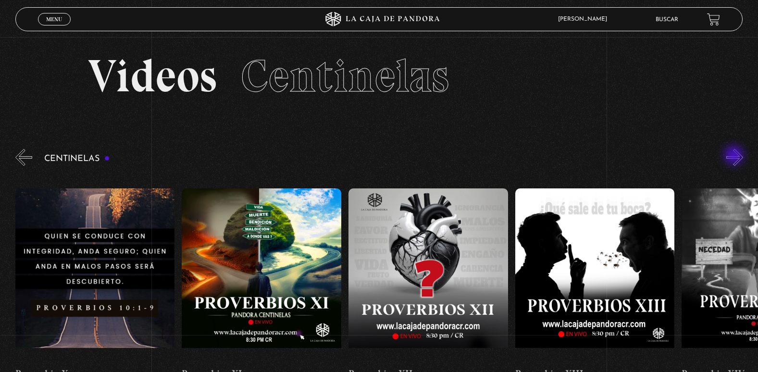
click at [735, 156] on button "»" at bounding box center [734, 157] width 17 height 17
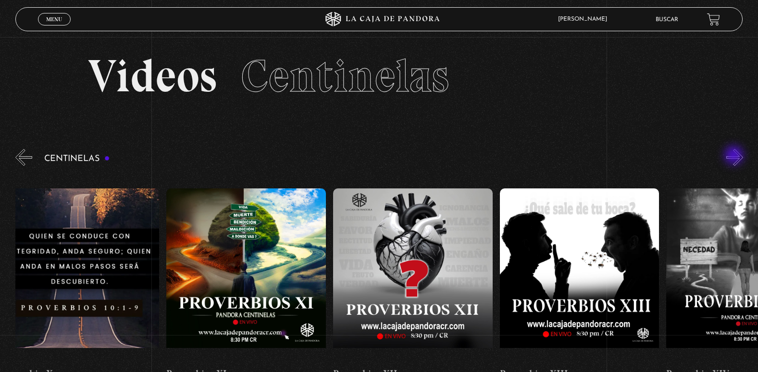
click at [735, 156] on button "»" at bounding box center [734, 157] width 17 height 17
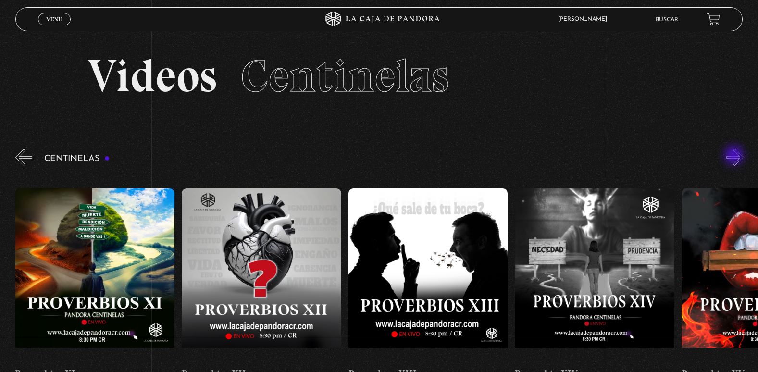
click at [735, 156] on button "»" at bounding box center [734, 157] width 17 height 17
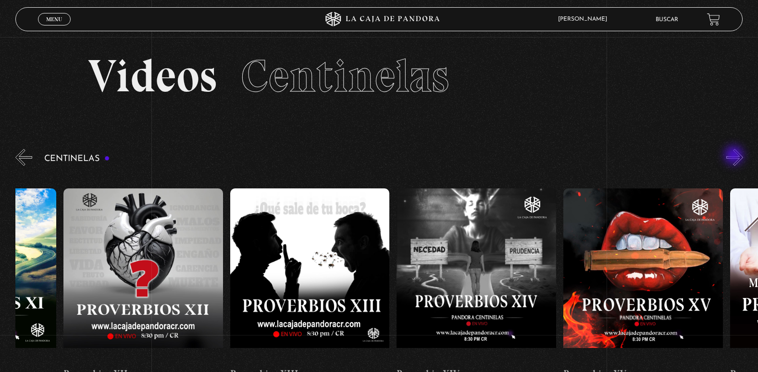
click at [735, 156] on button "»" at bounding box center [734, 157] width 17 height 17
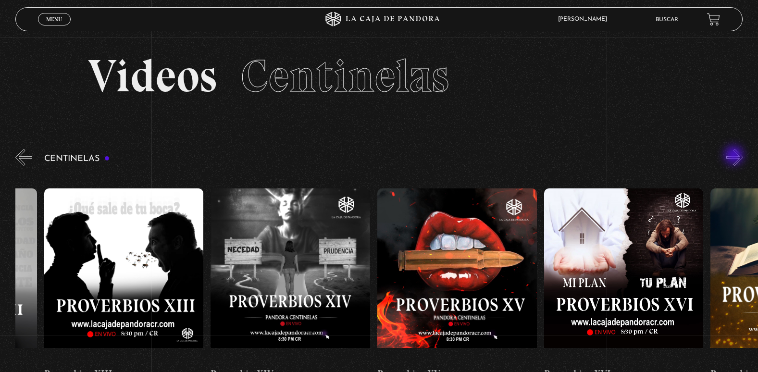
click at [735, 156] on button "»" at bounding box center [734, 157] width 17 height 17
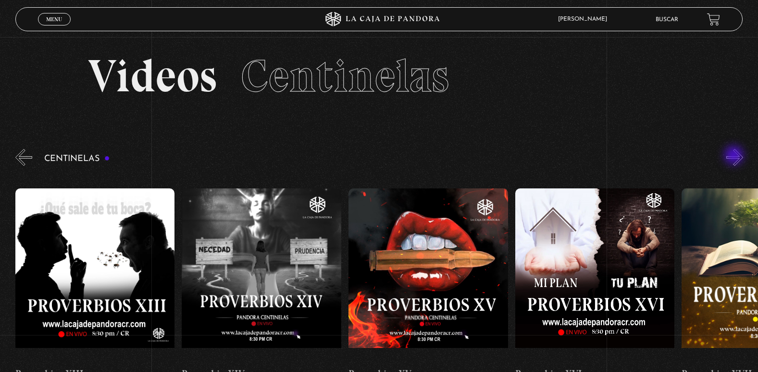
click at [735, 156] on button "»" at bounding box center [734, 157] width 17 height 17
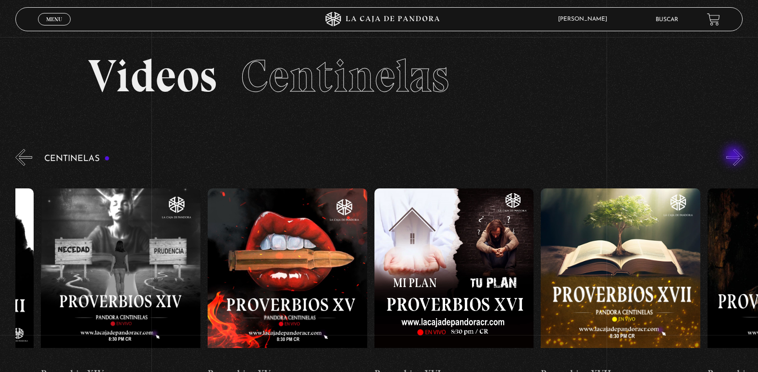
click at [735, 156] on button "»" at bounding box center [734, 157] width 17 height 17
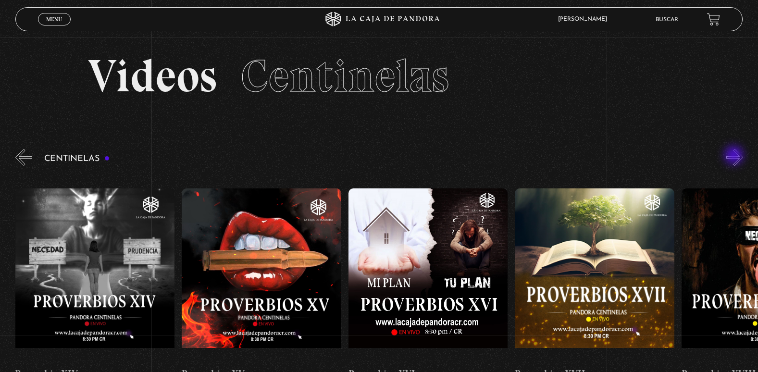
click at [735, 156] on button "»" at bounding box center [734, 157] width 17 height 17
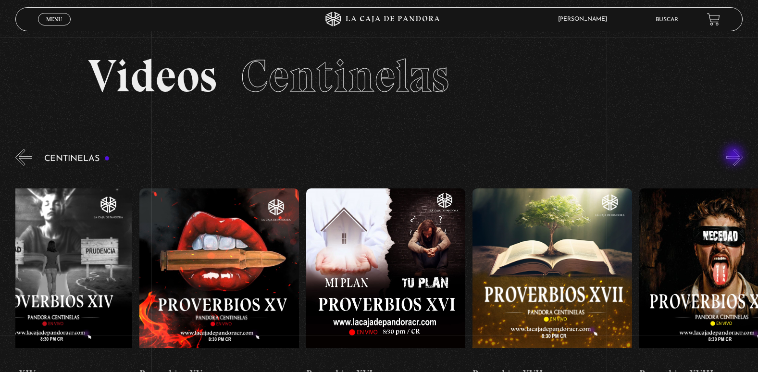
click at [735, 156] on button "»" at bounding box center [734, 157] width 17 height 17
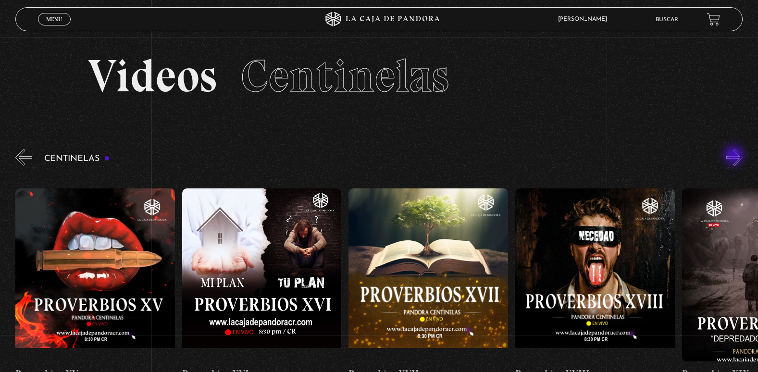
click at [735, 156] on button "»" at bounding box center [734, 157] width 17 height 17
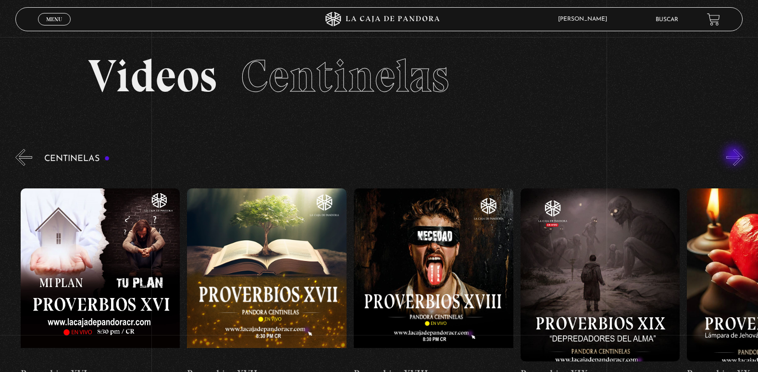
click at [735, 156] on button "»" at bounding box center [734, 157] width 17 height 17
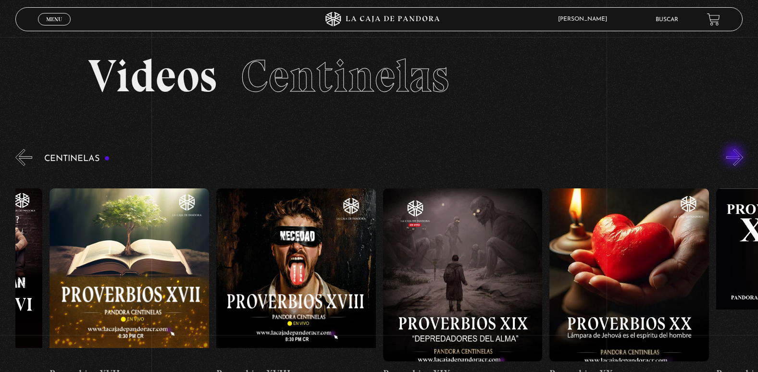
click at [735, 156] on button "»" at bounding box center [734, 157] width 17 height 17
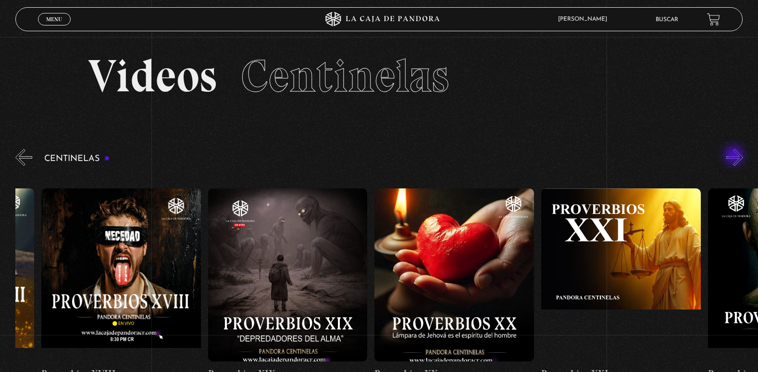
click at [735, 156] on button "»" at bounding box center [734, 157] width 17 height 17
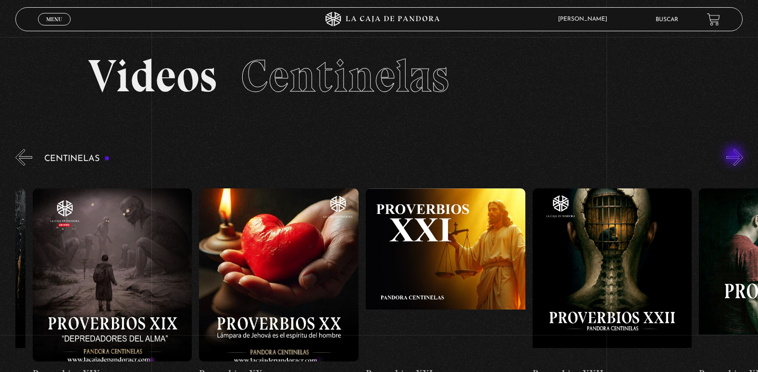
click at [735, 156] on button "»" at bounding box center [734, 157] width 17 height 17
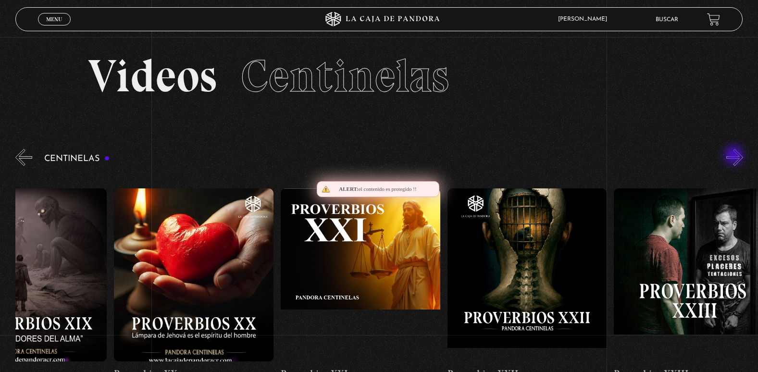
click at [735, 156] on button "»" at bounding box center [734, 157] width 17 height 17
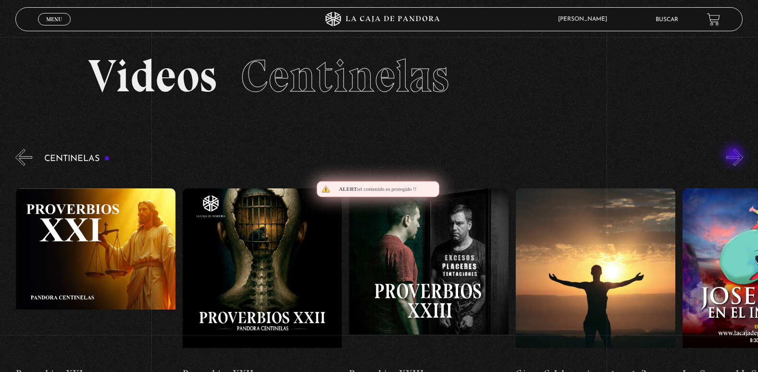
click at [735, 156] on button "»" at bounding box center [734, 157] width 17 height 17
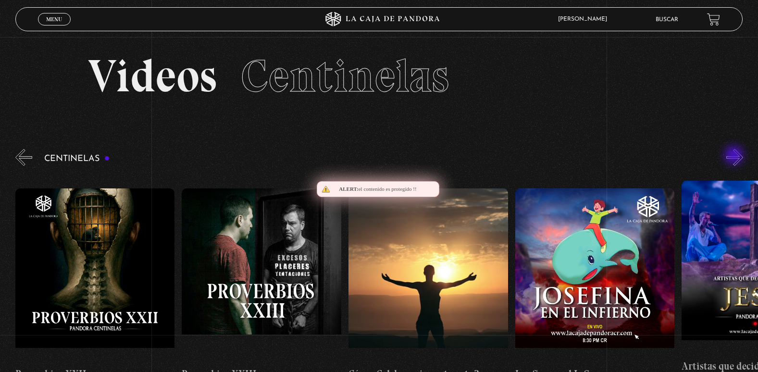
click at [735, 156] on button "»" at bounding box center [734, 157] width 17 height 17
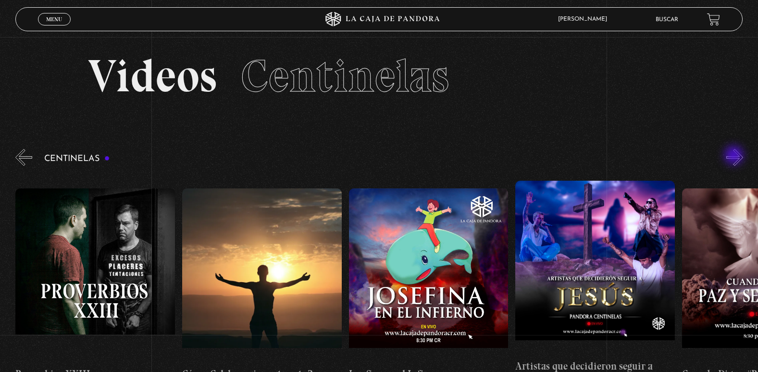
click at [735, 156] on button "»" at bounding box center [734, 157] width 17 height 17
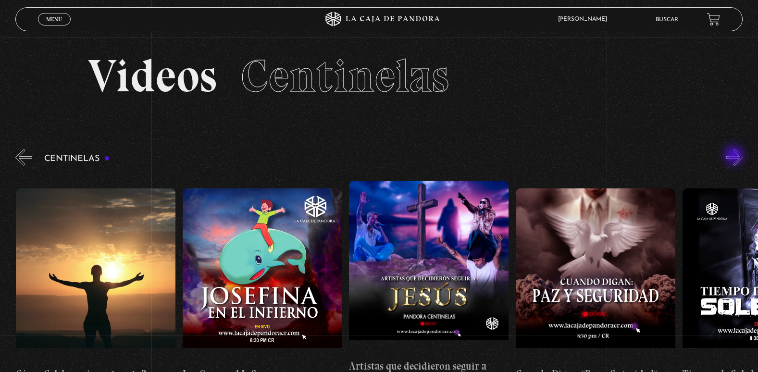
scroll to position [0, 4331]
click at [735, 156] on button "»" at bounding box center [734, 157] width 17 height 17
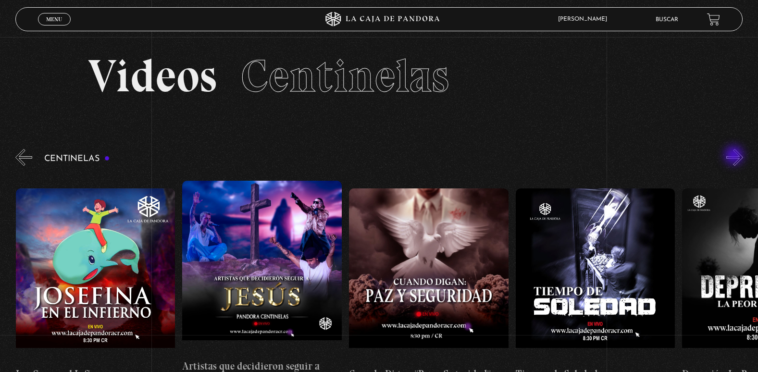
click at [735, 156] on button "»" at bounding box center [734, 157] width 17 height 17
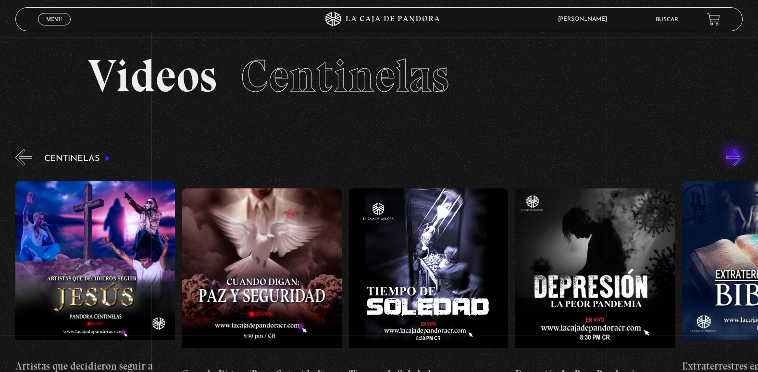
click at [735, 156] on button "»" at bounding box center [734, 157] width 17 height 17
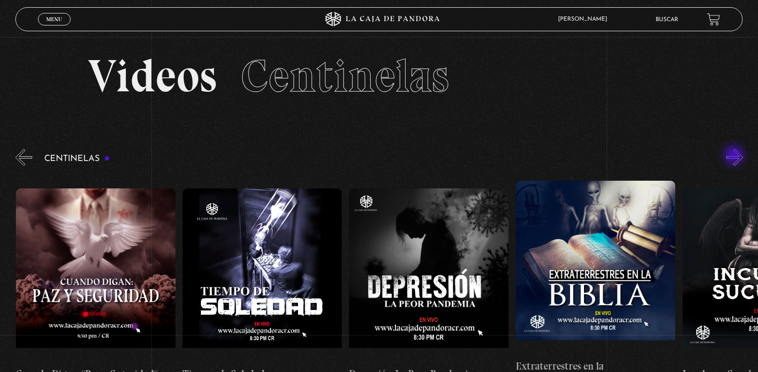
click at [735, 156] on button "»" at bounding box center [734, 157] width 17 height 17
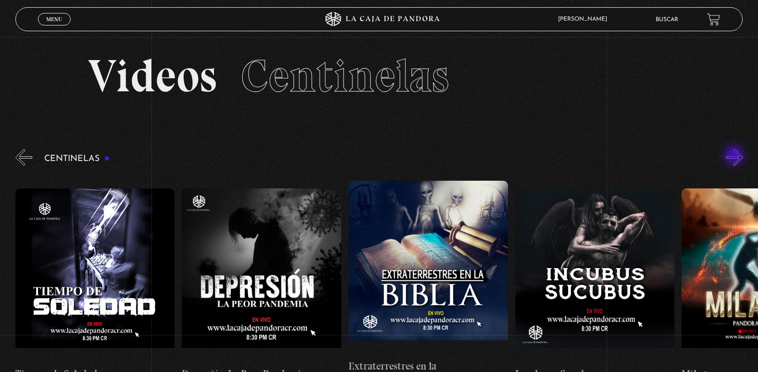
click at [735, 156] on button "»" at bounding box center [734, 157] width 17 height 17
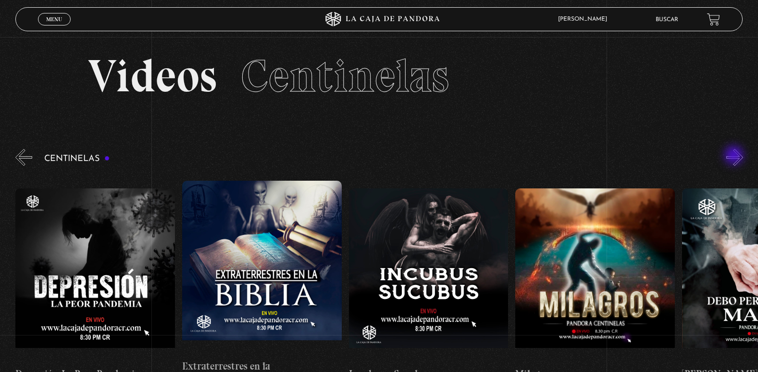
click at [735, 156] on button "»" at bounding box center [734, 157] width 17 height 17
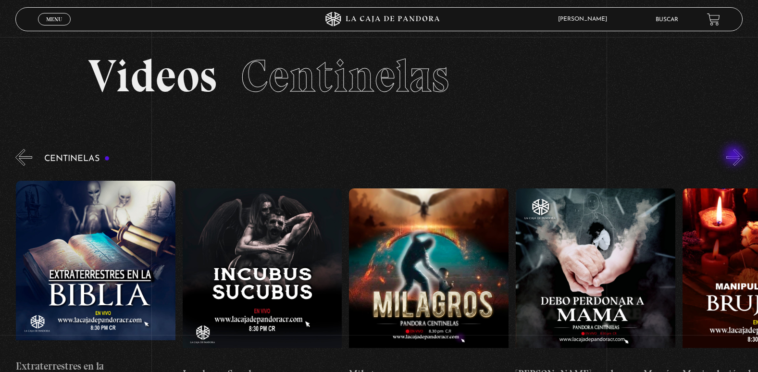
scroll to position [0, 5330]
click at [734, 156] on button "»" at bounding box center [734, 157] width 17 height 17
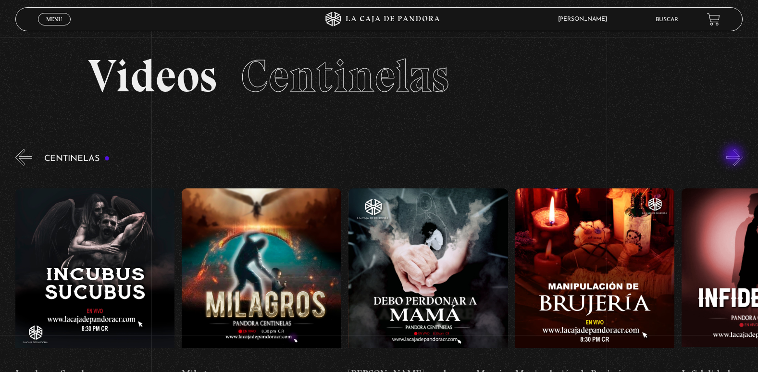
click at [734, 156] on button "»" at bounding box center [734, 157] width 17 height 17
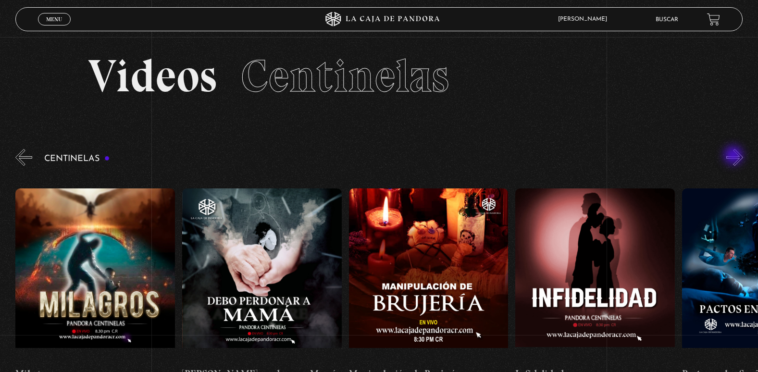
click at [734, 156] on button "»" at bounding box center [734, 157] width 17 height 17
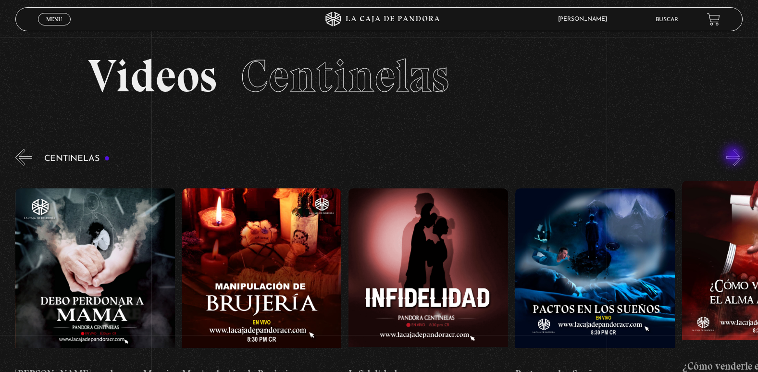
click at [734, 156] on button "»" at bounding box center [734, 157] width 17 height 17
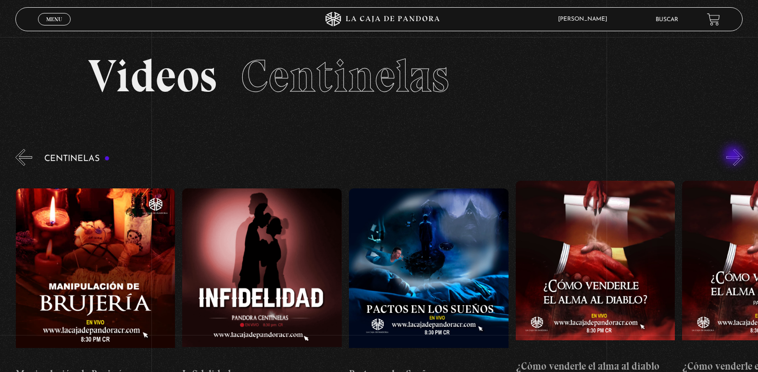
scroll to position [0, 5997]
click at [734, 156] on button "»" at bounding box center [734, 157] width 17 height 17
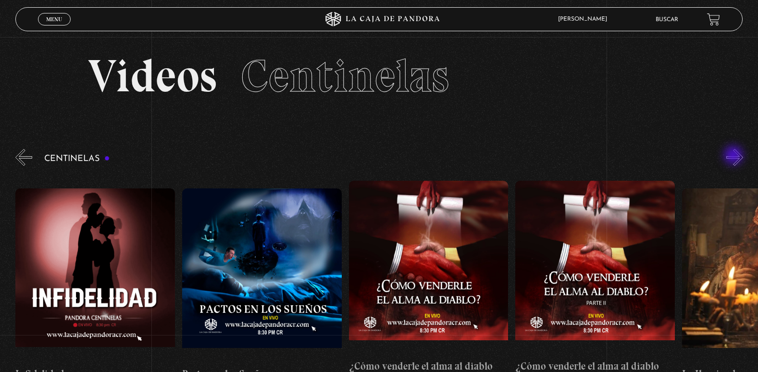
click at [734, 156] on button "»" at bounding box center [734, 157] width 17 height 17
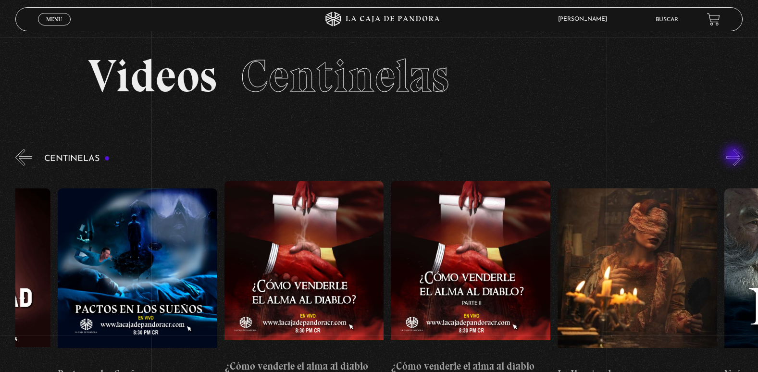
click at [734, 156] on button "»" at bounding box center [734, 157] width 17 height 17
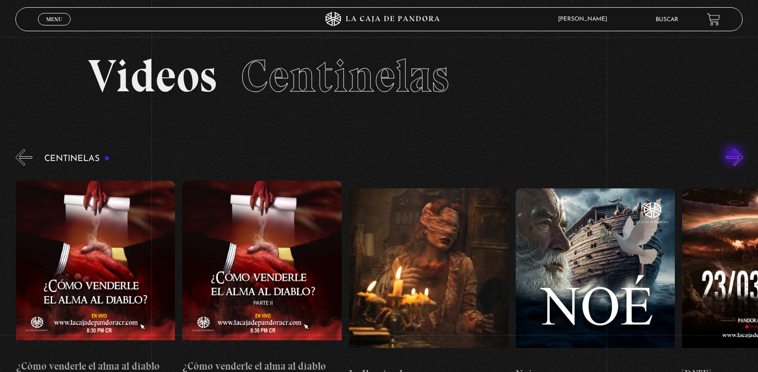
click at [734, 156] on button "»" at bounding box center [734, 157] width 17 height 17
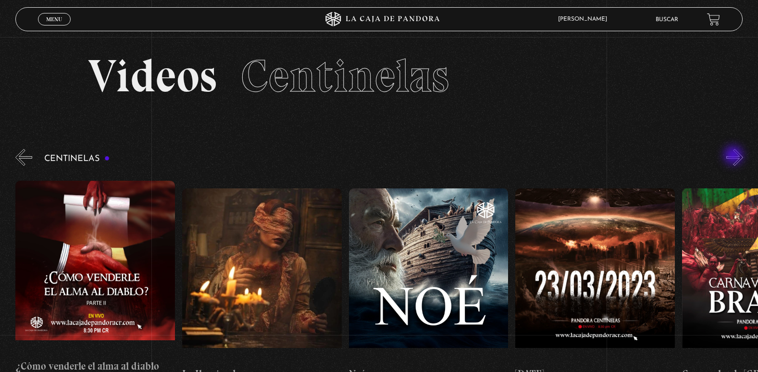
click at [734, 156] on button "»" at bounding box center [734, 157] width 17 height 17
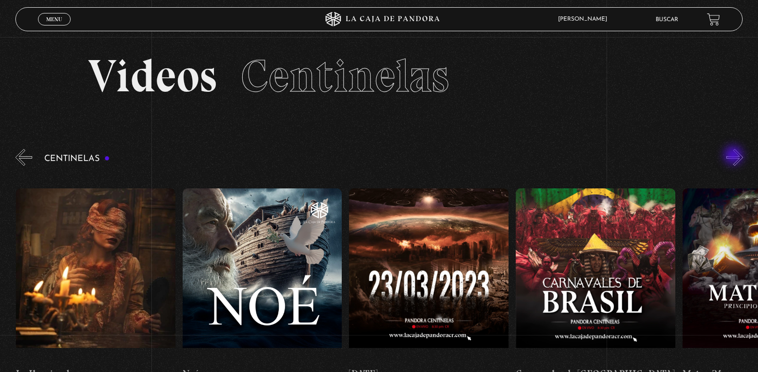
click at [734, 156] on button "»" at bounding box center [734, 157] width 17 height 17
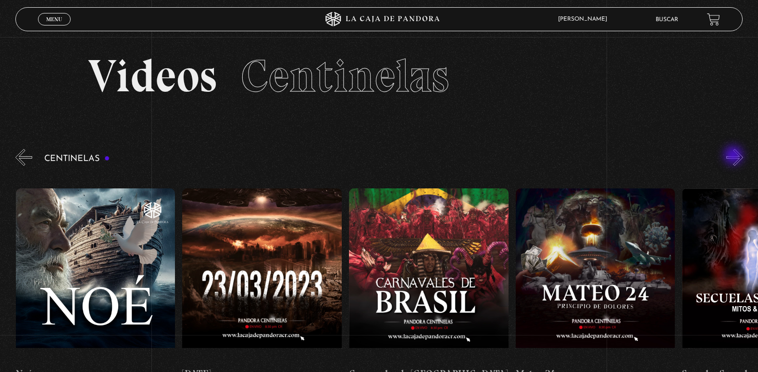
click at [734, 156] on button "»" at bounding box center [734, 157] width 17 height 17
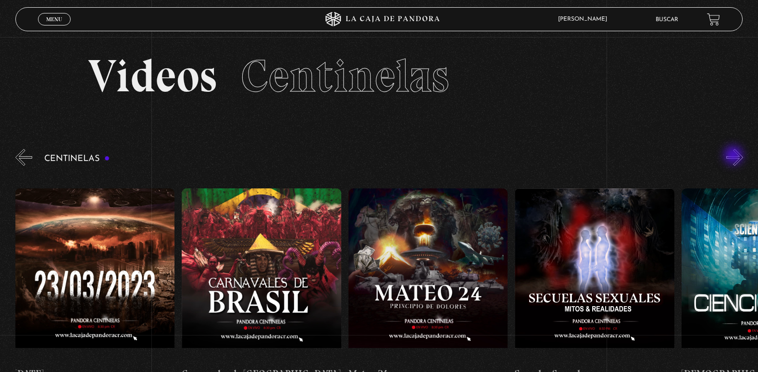
click at [734, 156] on button "»" at bounding box center [734, 157] width 17 height 17
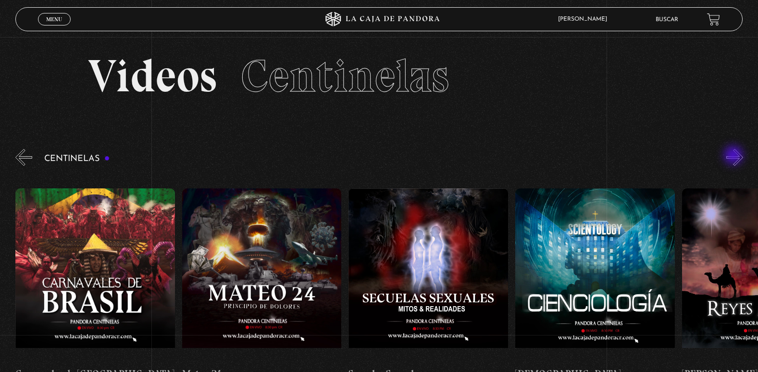
scroll to position [0, 7329]
click at [743, 157] on button "»" at bounding box center [734, 157] width 17 height 17
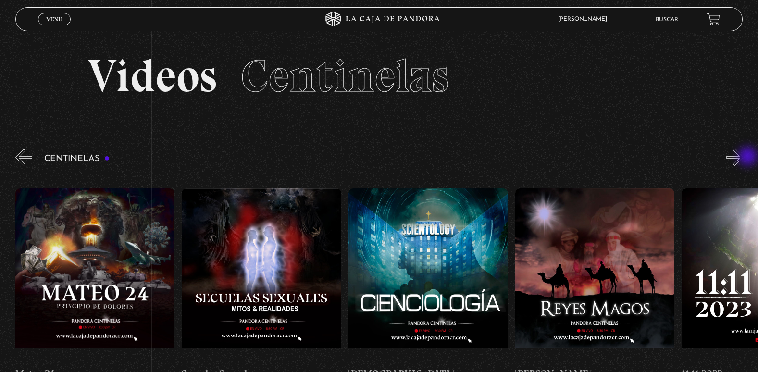
click at [743, 157] on button "»" at bounding box center [734, 157] width 17 height 17
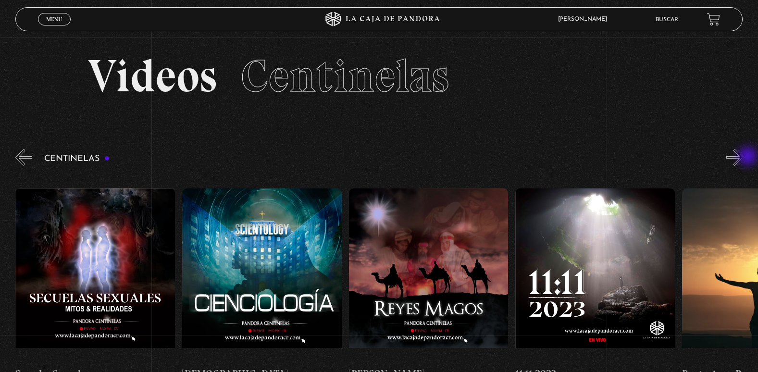
click at [743, 157] on button "»" at bounding box center [734, 157] width 17 height 17
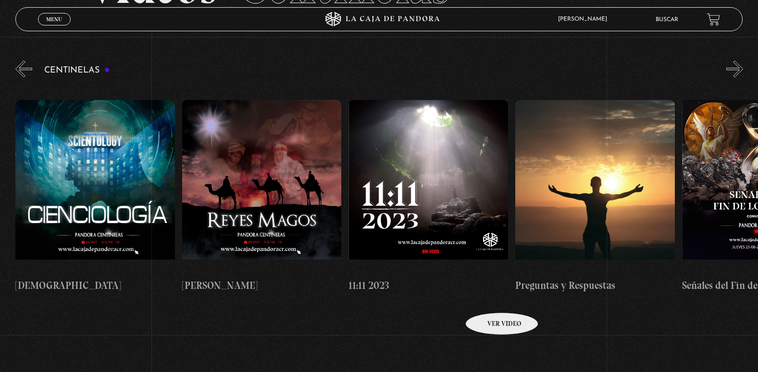
scroll to position [104, 0]
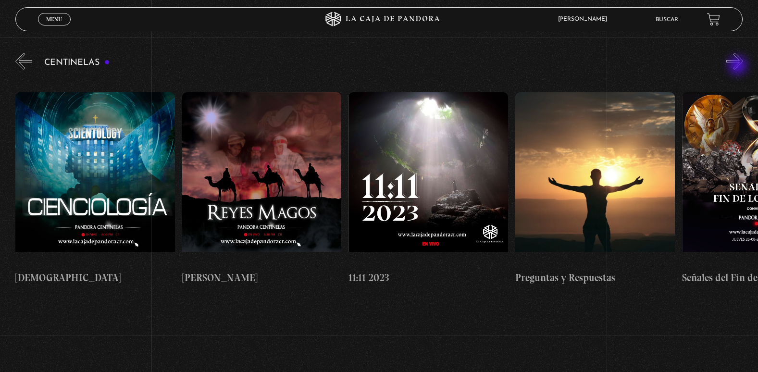
click at [739, 66] on button "»" at bounding box center [734, 61] width 17 height 17
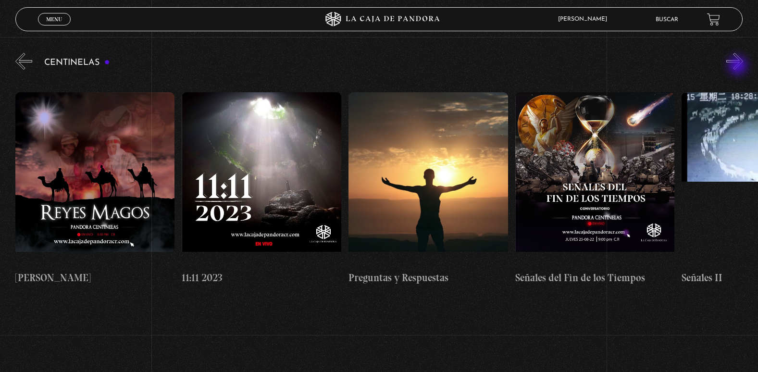
click at [739, 66] on button "»" at bounding box center [734, 61] width 17 height 17
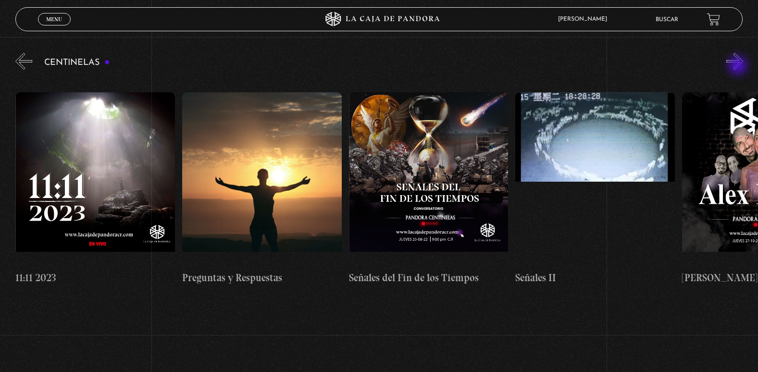
scroll to position [0, 8162]
click at [739, 66] on button "»" at bounding box center [734, 61] width 17 height 17
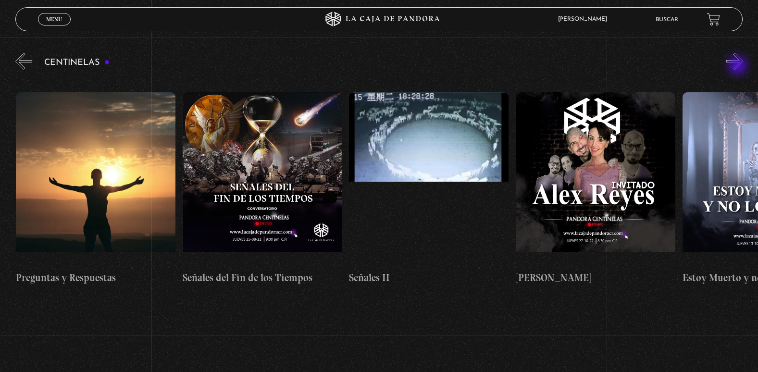
scroll to position [0, 8329]
click at [739, 66] on button "»" at bounding box center [734, 61] width 17 height 17
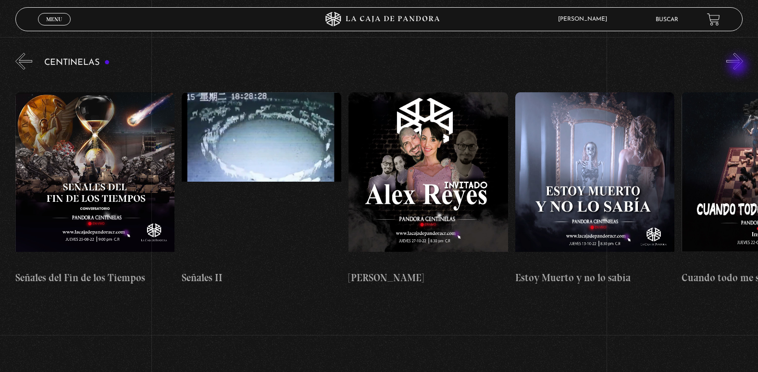
click at [739, 66] on button "»" at bounding box center [734, 61] width 17 height 17
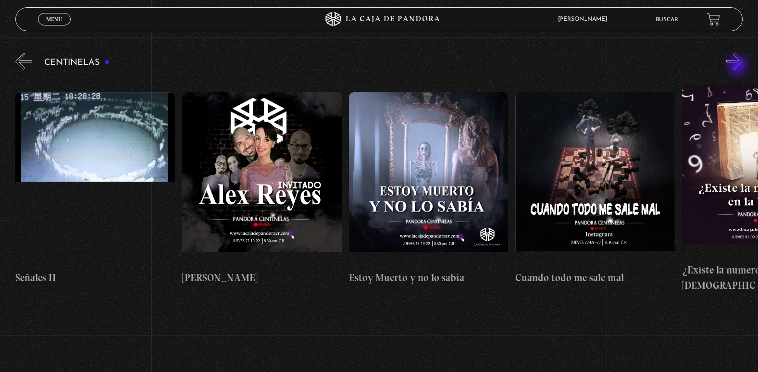
scroll to position [0, 8662]
click at [739, 66] on button "»" at bounding box center [734, 61] width 17 height 17
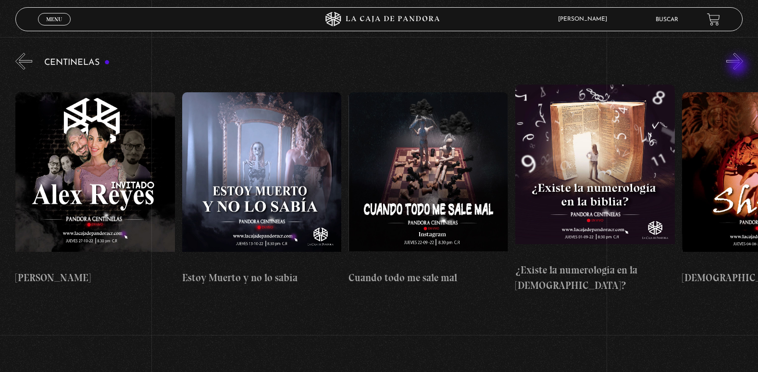
click at [739, 66] on button "»" at bounding box center [734, 61] width 17 height 17
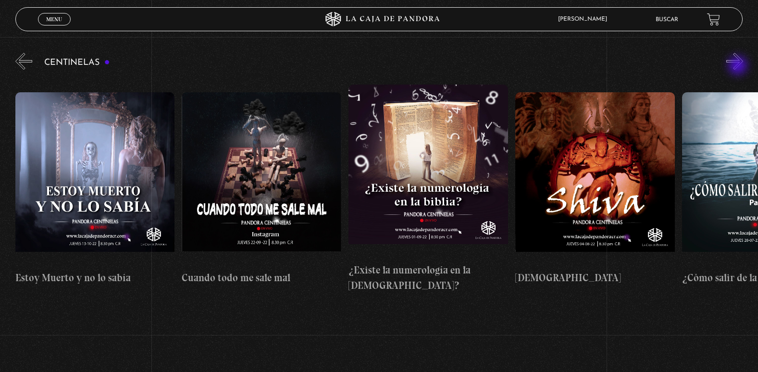
click at [739, 66] on button "»" at bounding box center [734, 61] width 17 height 17
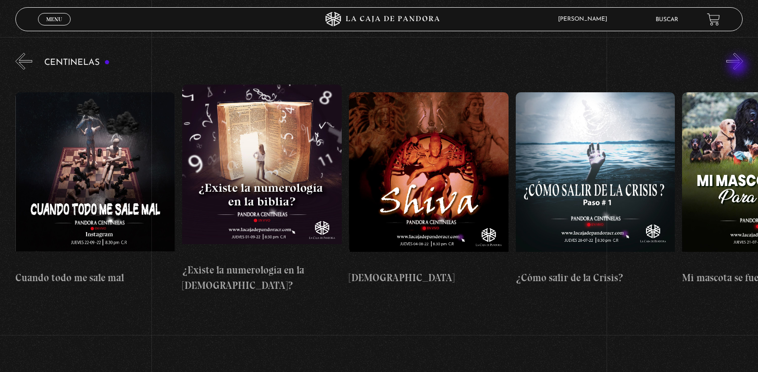
click at [739, 66] on button "»" at bounding box center [734, 61] width 17 height 17
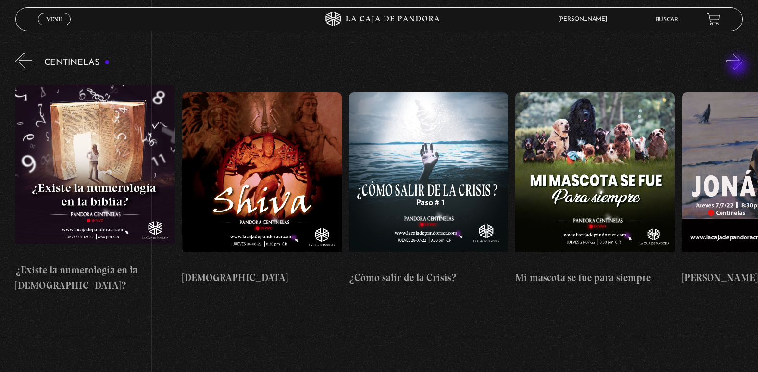
click at [739, 66] on button "»" at bounding box center [734, 61] width 17 height 17
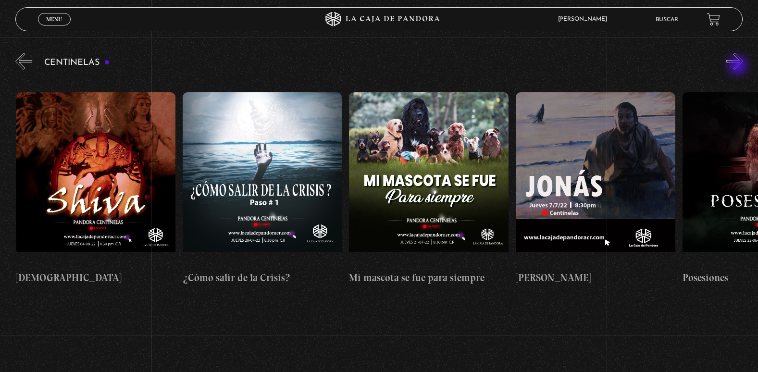
click at [739, 66] on button "»" at bounding box center [734, 61] width 17 height 17
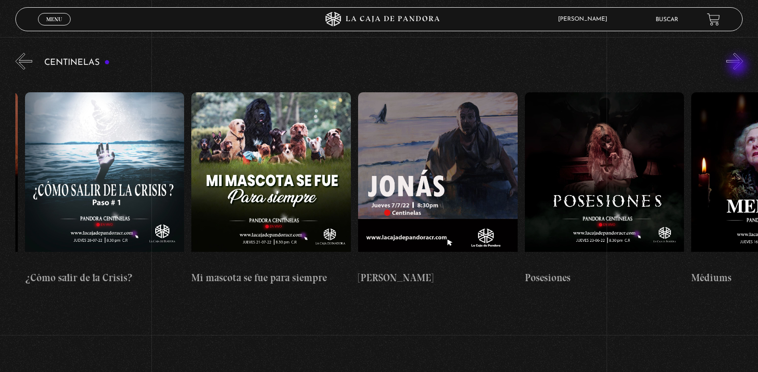
click at [739, 66] on button "»" at bounding box center [734, 61] width 17 height 17
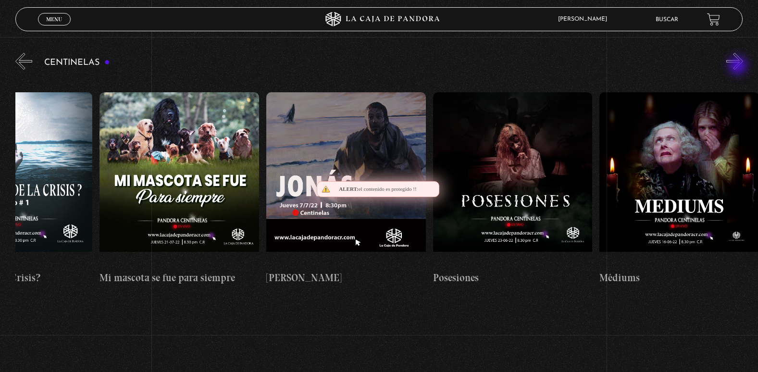
click at [739, 66] on button "»" at bounding box center [734, 61] width 17 height 17
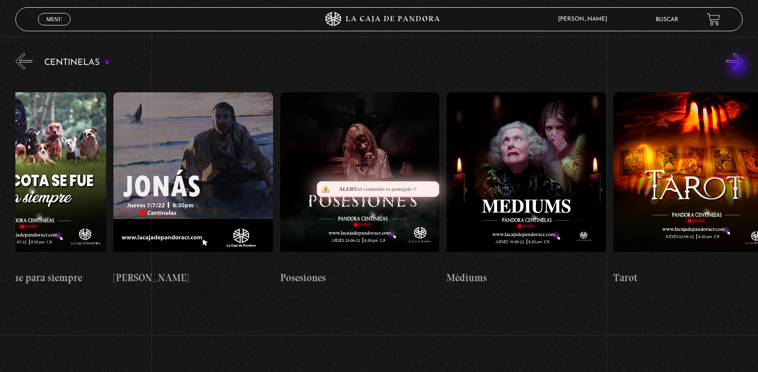
click at [739, 66] on button "»" at bounding box center [734, 61] width 17 height 17
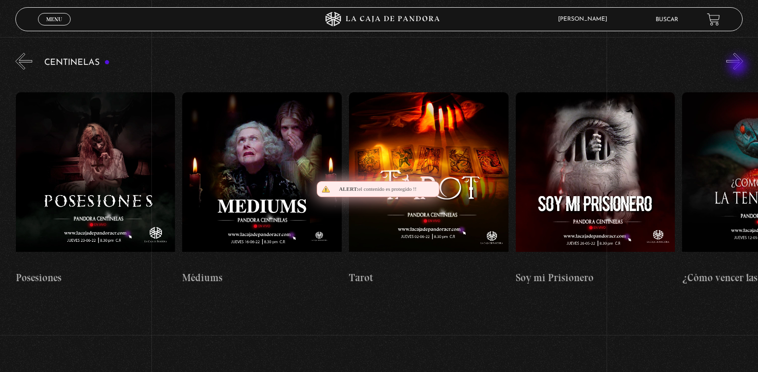
click at [739, 66] on button "»" at bounding box center [734, 61] width 17 height 17
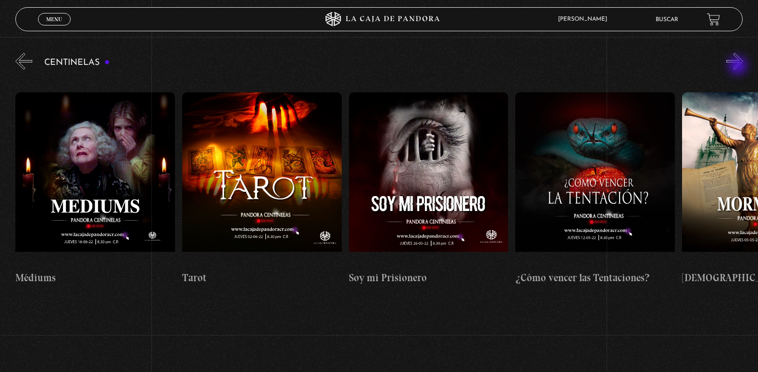
click at [739, 66] on button "»" at bounding box center [734, 61] width 17 height 17
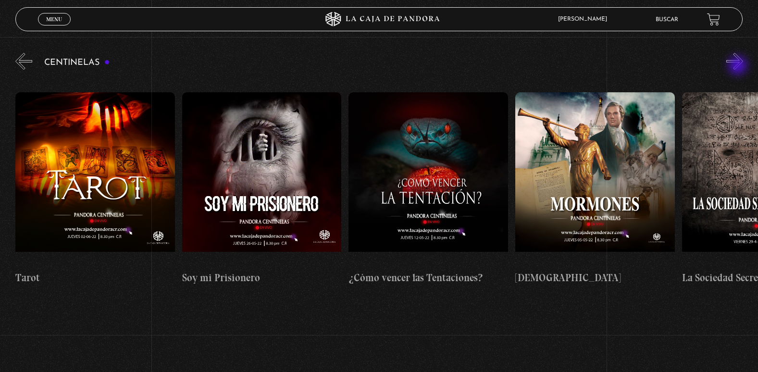
click at [739, 66] on button "»" at bounding box center [734, 61] width 17 height 17
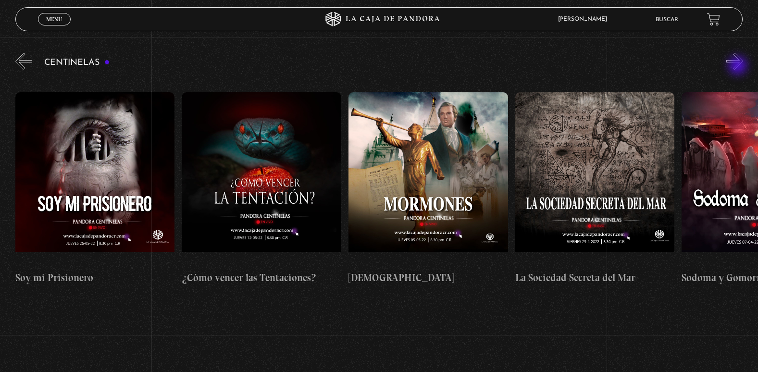
click at [739, 66] on button "»" at bounding box center [734, 61] width 17 height 17
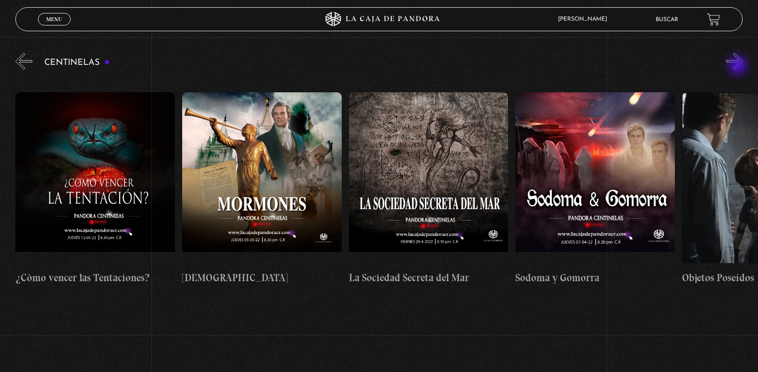
click at [739, 66] on button "»" at bounding box center [734, 61] width 17 height 17
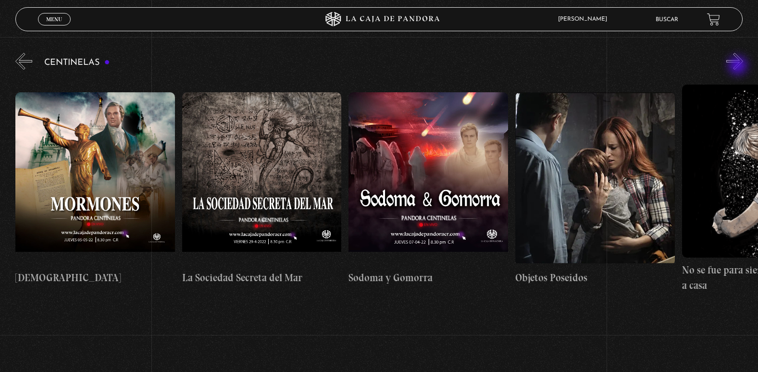
click at [739, 66] on button "»" at bounding box center [734, 61] width 17 height 17
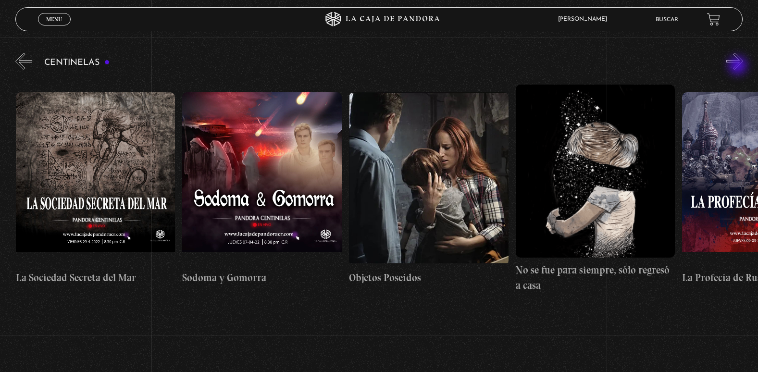
scroll to position [0, 11161]
click at [739, 66] on button "»" at bounding box center [734, 61] width 17 height 17
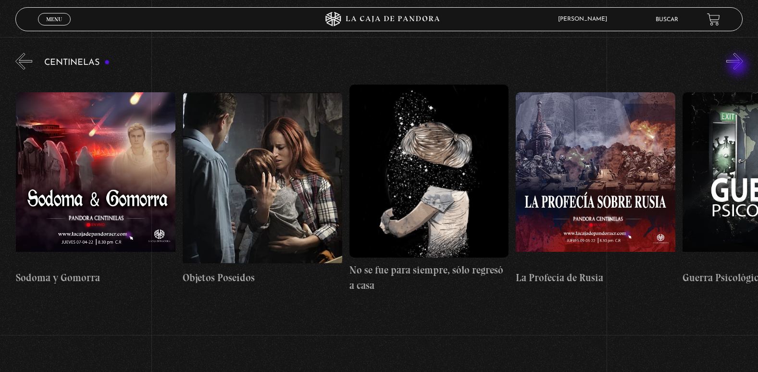
scroll to position [0, 11327]
click at [739, 66] on button "»" at bounding box center [734, 61] width 17 height 17
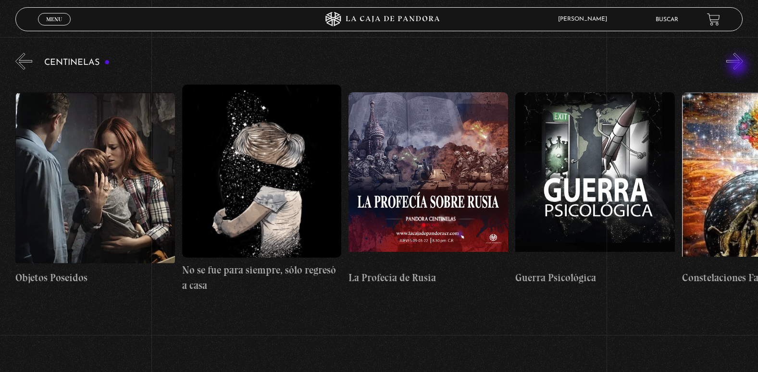
click at [739, 66] on button "»" at bounding box center [734, 61] width 17 height 17
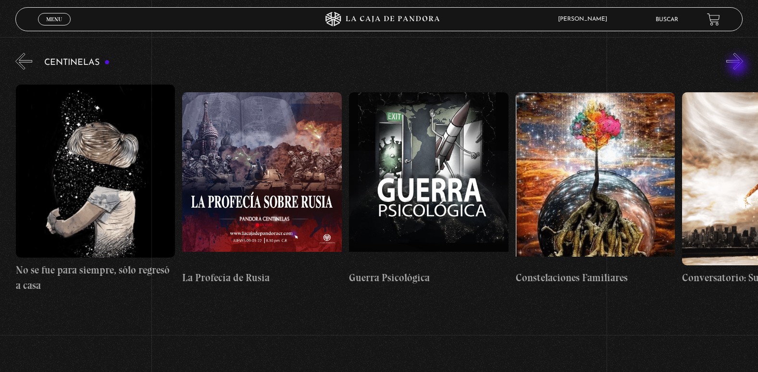
scroll to position [0, 11661]
click at [739, 66] on button "»" at bounding box center [734, 61] width 17 height 17
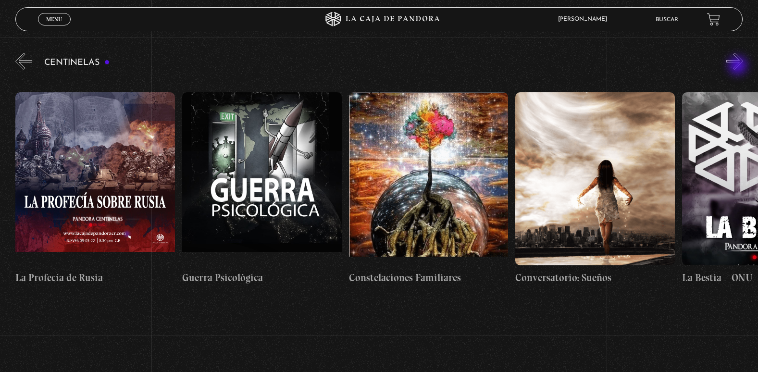
click at [739, 66] on button "»" at bounding box center [734, 61] width 17 height 17
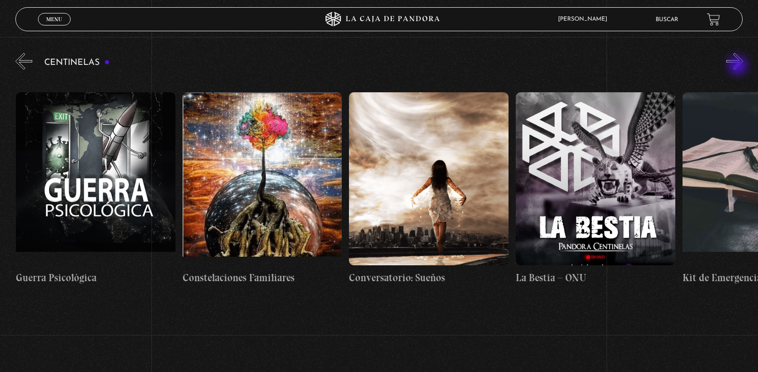
scroll to position [0, 11993]
click at [739, 66] on button "»" at bounding box center [734, 61] width 17 height 17
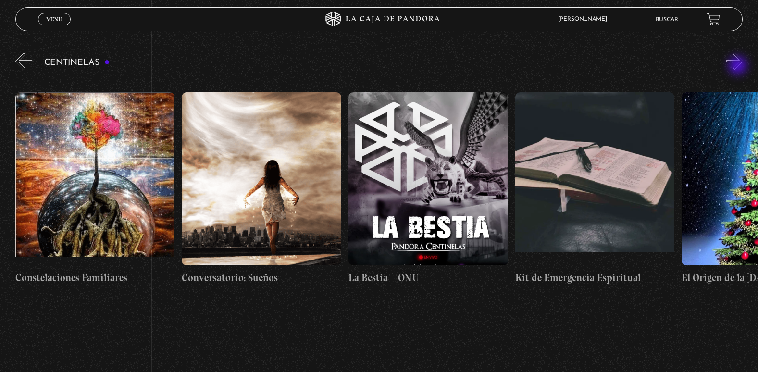
click at [739, 66] on button "»" at bounding box center [734, 61] width 17 height 17
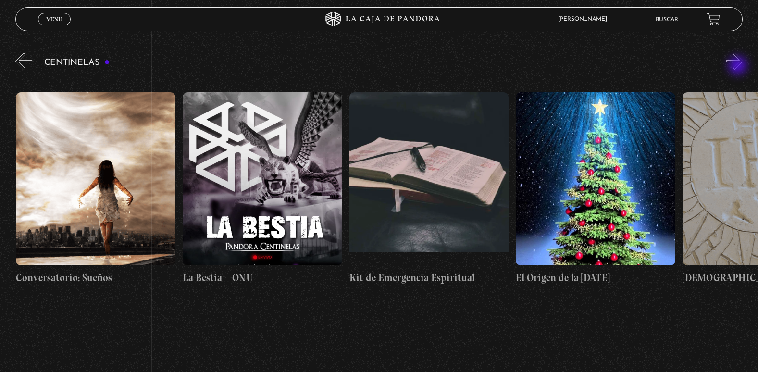
scroll to position [0, 12326]
click at [739, 66] on button "»" at bounding box center [734, 61] width 17 height 17
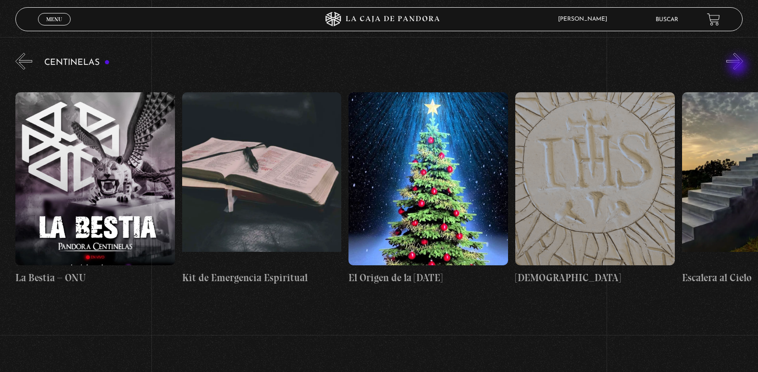
click at [739, 66] on button "»" at bounding box center [734, 61] width 17 height 17
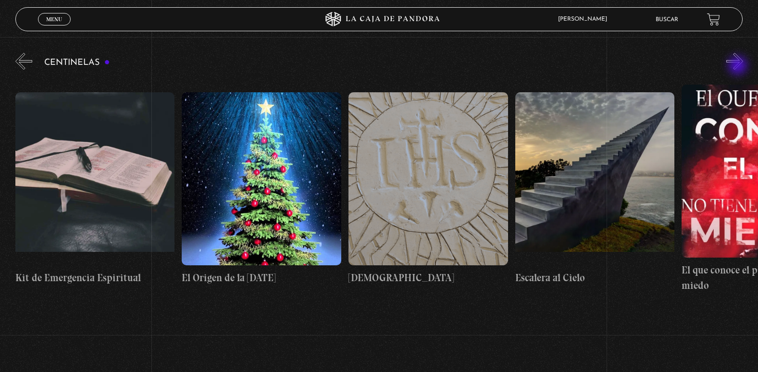
click at [739, 66] on button "»" at bounding box center [734, 61] width 17 height 17
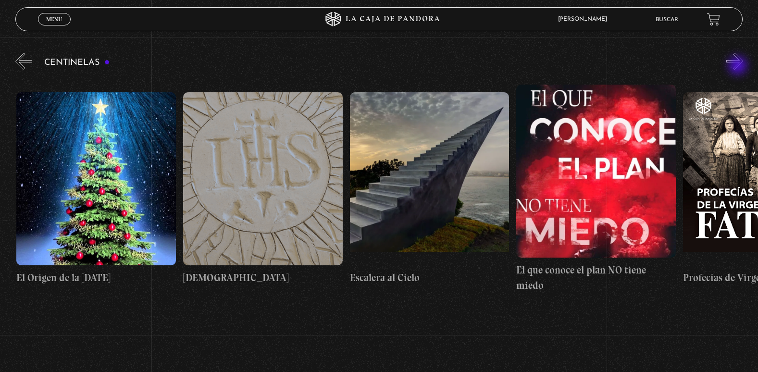
scroll to position [0, 12826]
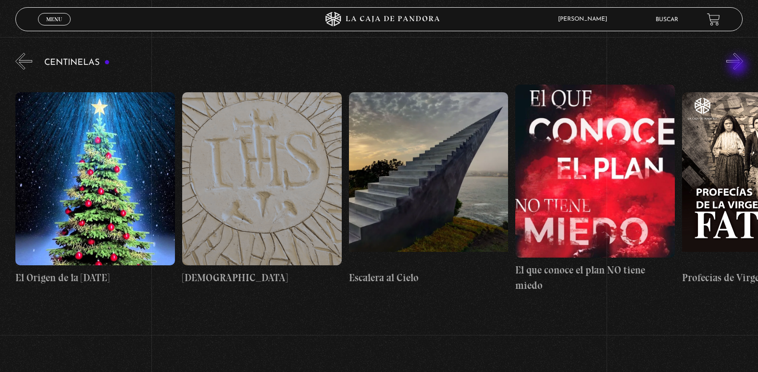
click at [739, 66] on button "»" at bounding box center [734, 61] width 17 height 17
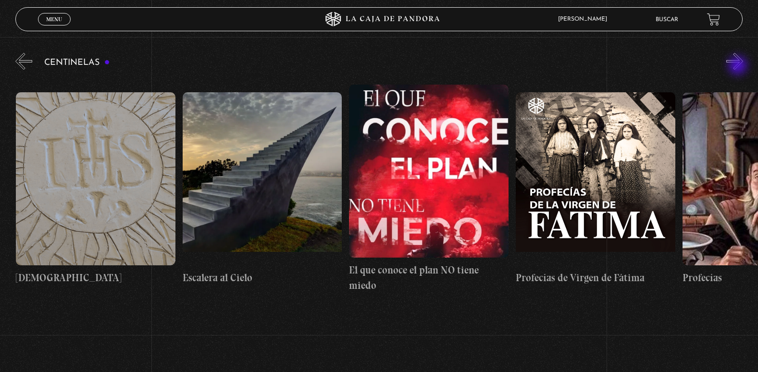
scroll to position [0, 12993]
click at [739, 66] on button "»" at bounding box center [734, 61] width 17 height 17
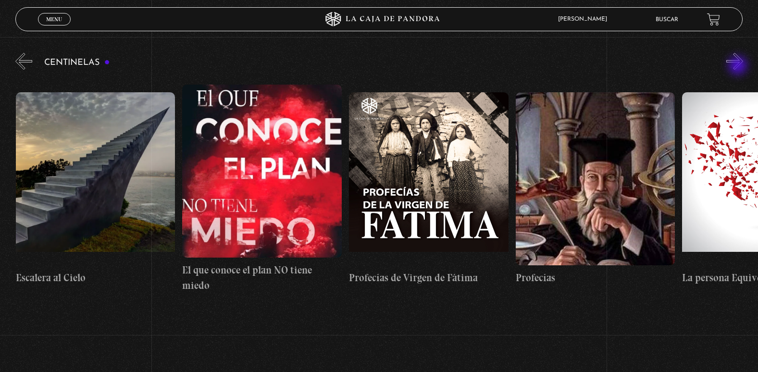
click at [739, 66] on button "»" at bounding box center [734, 61] width 17 height 17
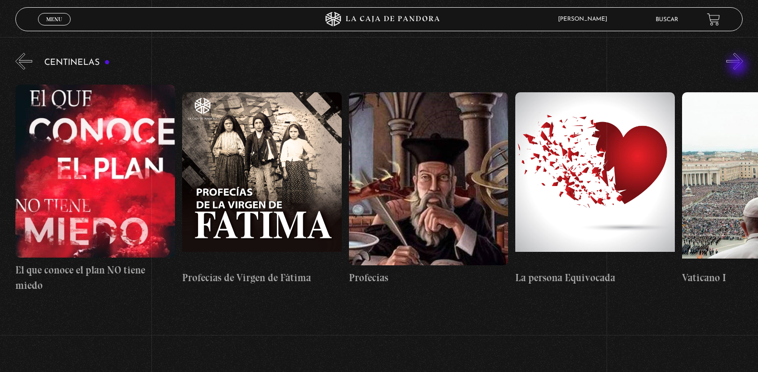
click at [739, 66] on button "»" at bounding box center [734, 61] width 17 height 17
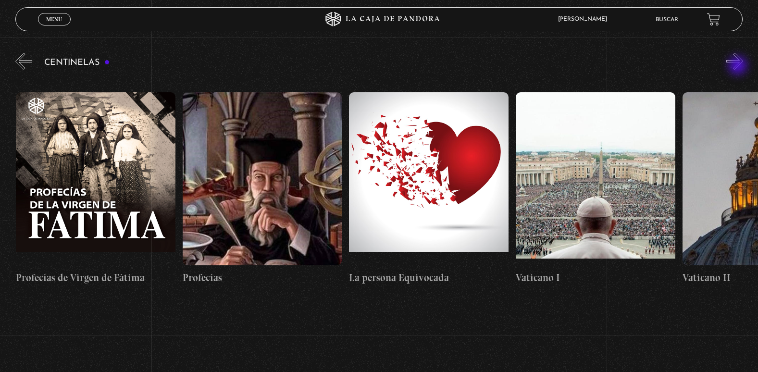
scroll to position [0, 13493]
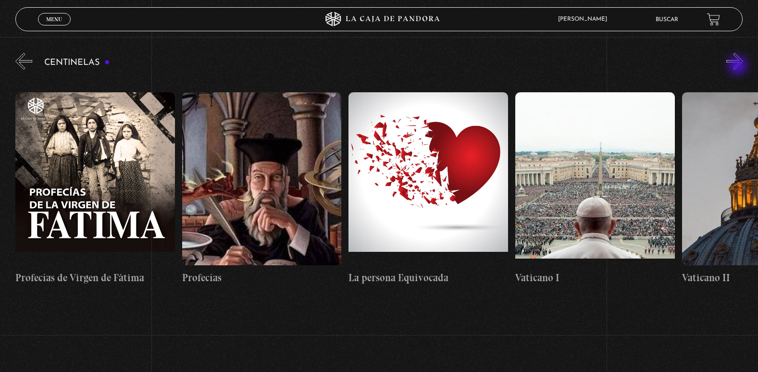
click at [739, 66] on button "»" at bounding box center [734, 61] width 17 height 17
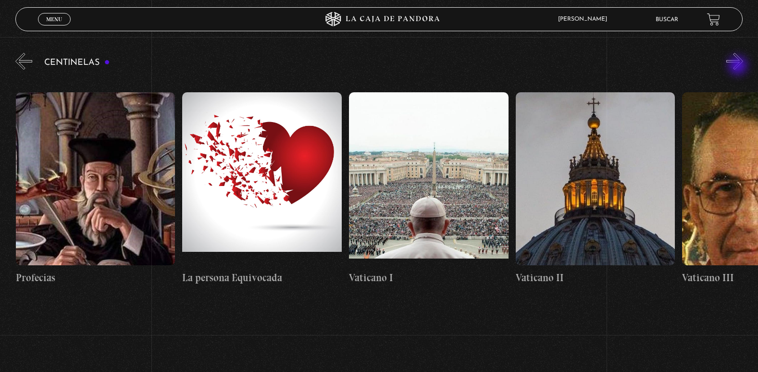
scroll to position [0, 13659]
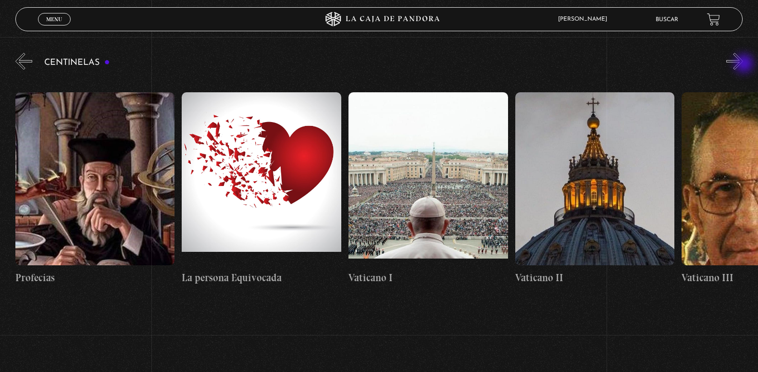
click at [743, 64] on button "»" at bounding box center [734, 61] width 17 height 17
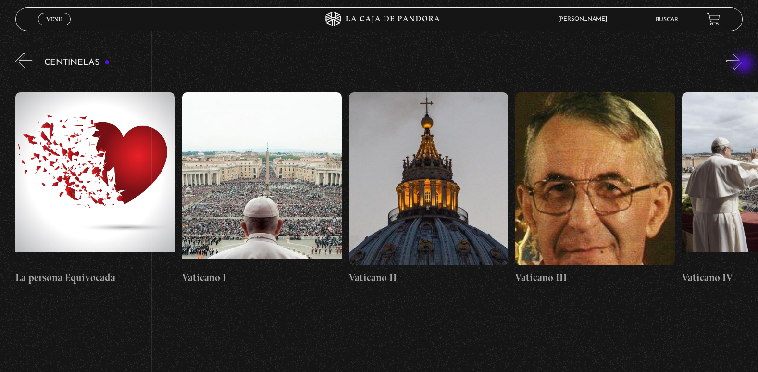
click at [743, 64] on button "»" at bounding box center [734, 61] width 17 height 17
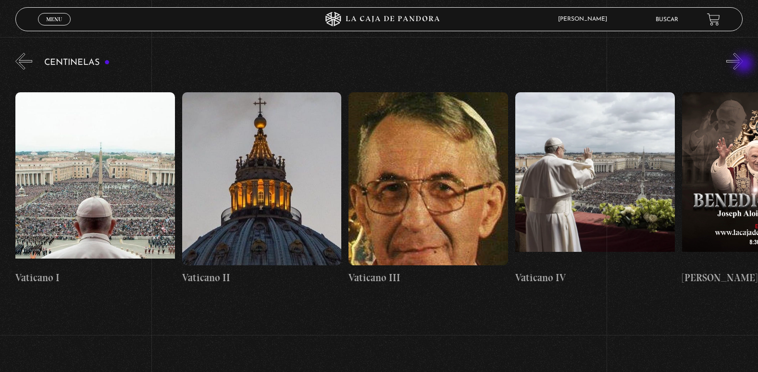
click at [743, 64] on button "»" at bounding box center [734, 61] width 17 height 17
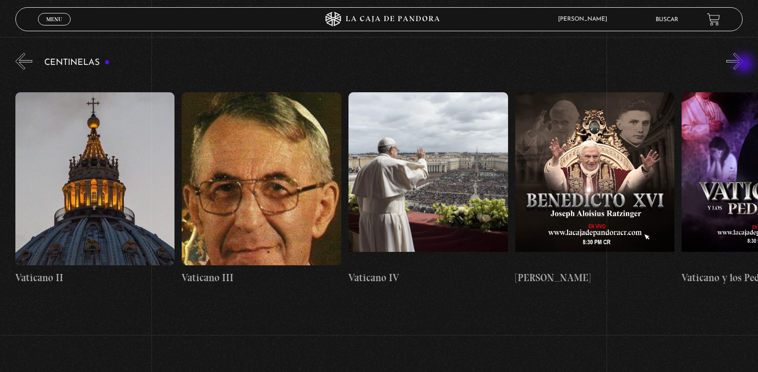
click at [743, 64] on button "»" at bounding box center [734, 61] width 17 height 17
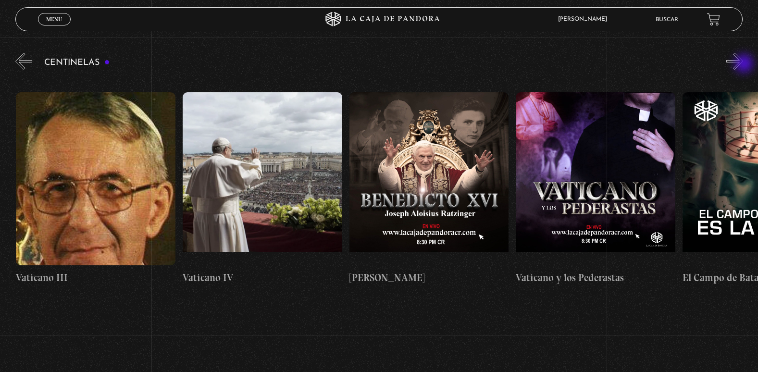
scroll to position [0, 14325]
click at [743, 64] on button "»" at bounding box center [734, 61] width 17 height 17
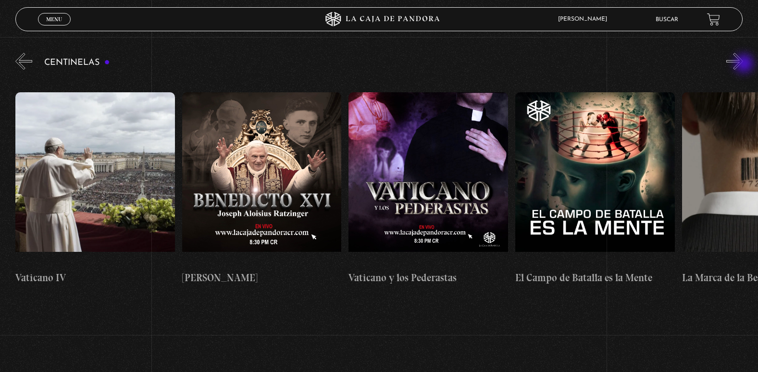
click at [743, 64] on button "»" at bounding box center [734, 61] width 17 height 17
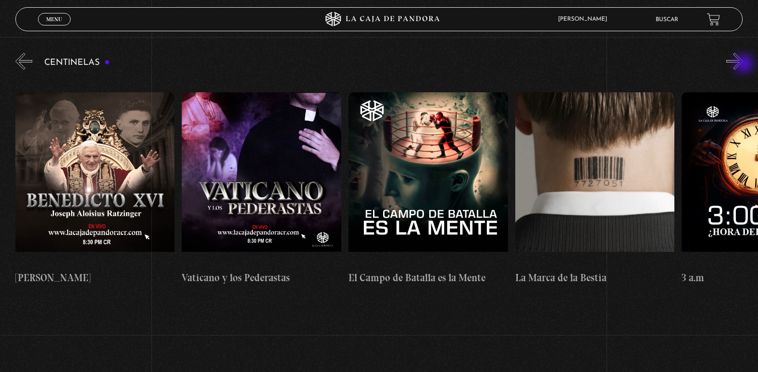
click at [743, 64] on button "»" at bounding box center [734, 61] width 17 height 17
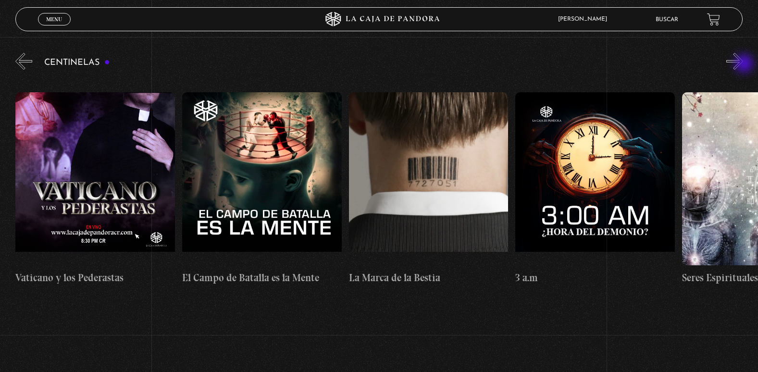
click at [743, 64] on button "»" at bounding box center [734, 61] width 17 height 17
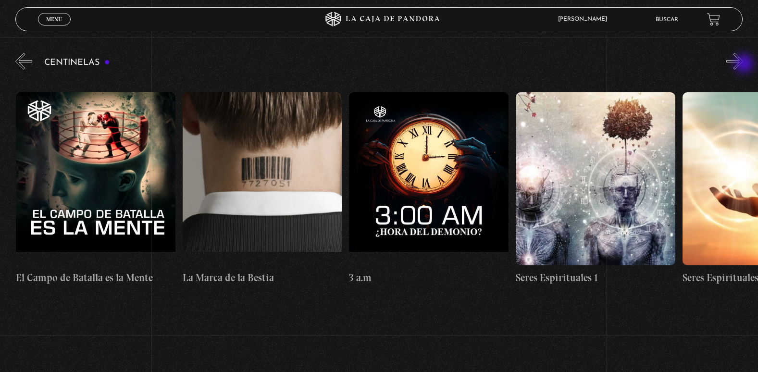
scroll to position [0, 14992]
click at [743, 64] on button "»" at bounding box center [734, 61] width 17 height 17
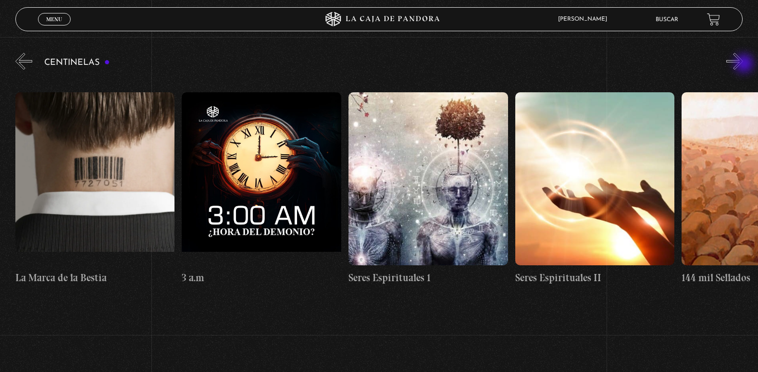
click at [743, 64] on button "»" at bounding box center [734, 61] width 17 height 17
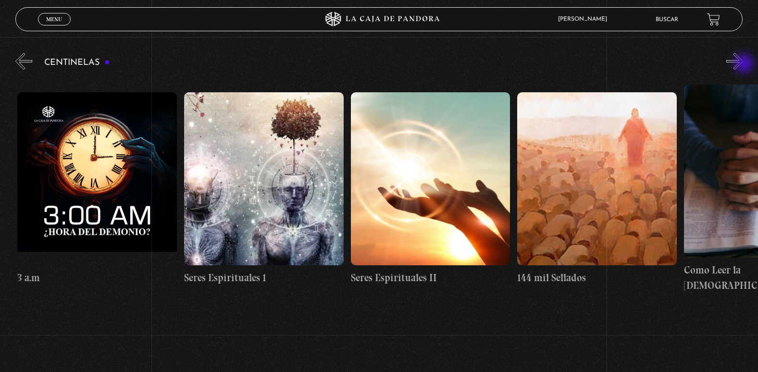
scroll to position [0, 15325]
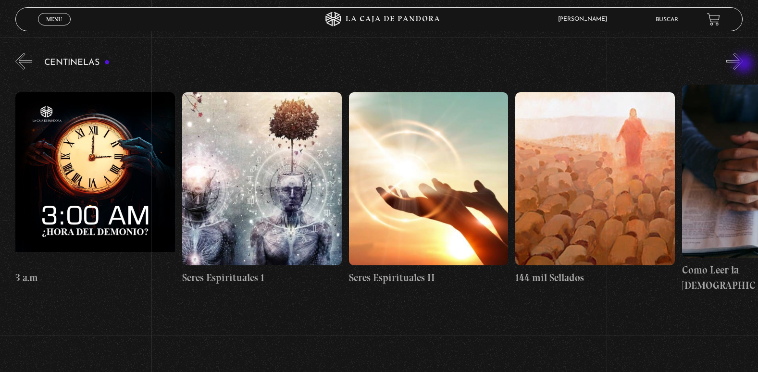
click at [743, 64] on button "»" at bounding box center [734, 61] width 17 height 17
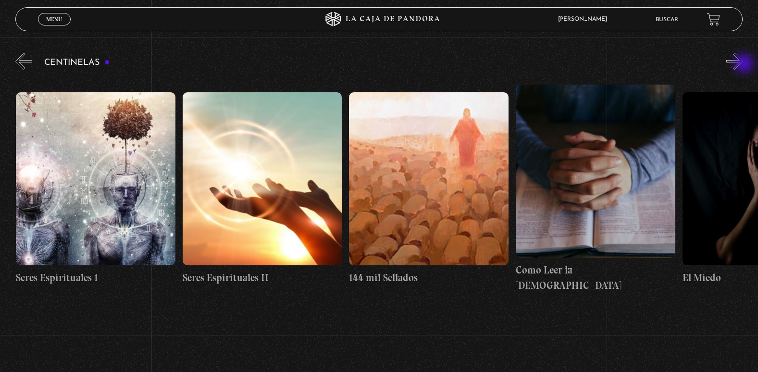
scroll to position [0, 15492]
click at [743, 64] on button "»" at bounding box center [734, 61] width 17 height 17
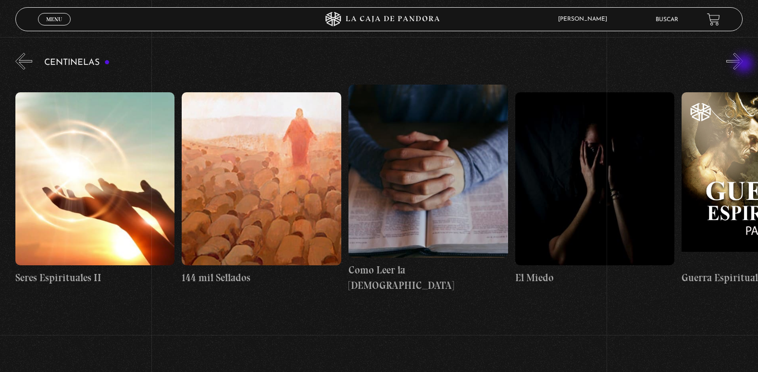
click at [743, 64] on button "»" at bounding box center [734, 61] width 17 height 17
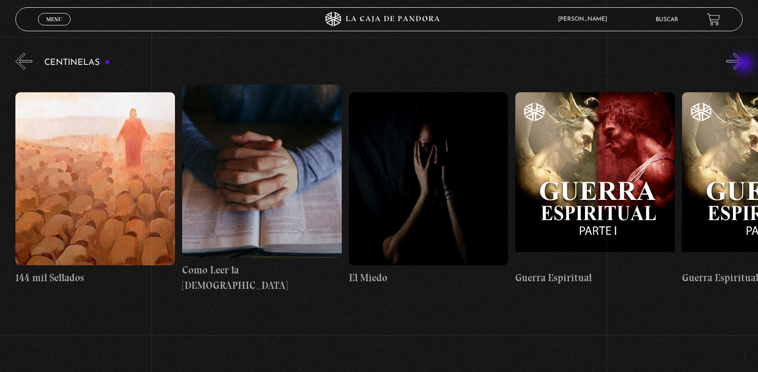
click at [743, 64] on button "»" at bounding box center [734, 61] width 17 height 17
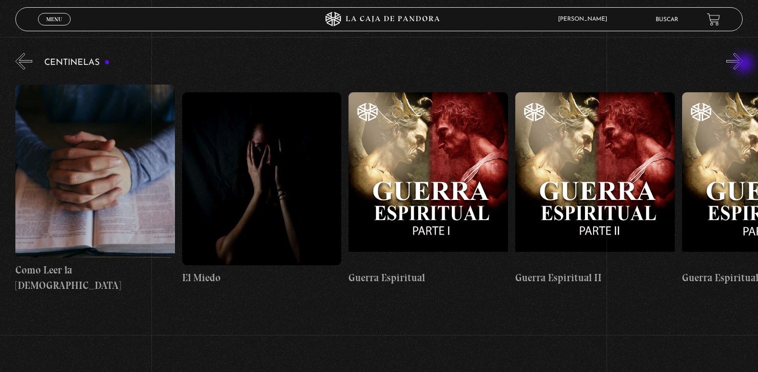
click at [743, 64] on button "»" at bounding box center [734, 61] width 17 height 17
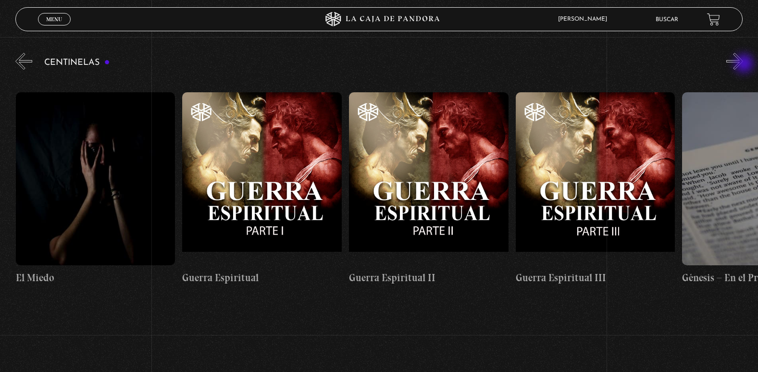
click at [743, 64] on button "»" at bounding box center [734, 61] width 17 height 17
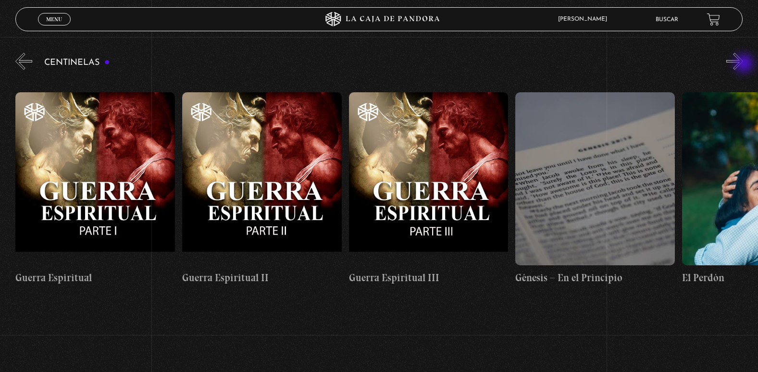
click at [743, 64] on button "»" at bounding box center [734, 61] width 17 height 17
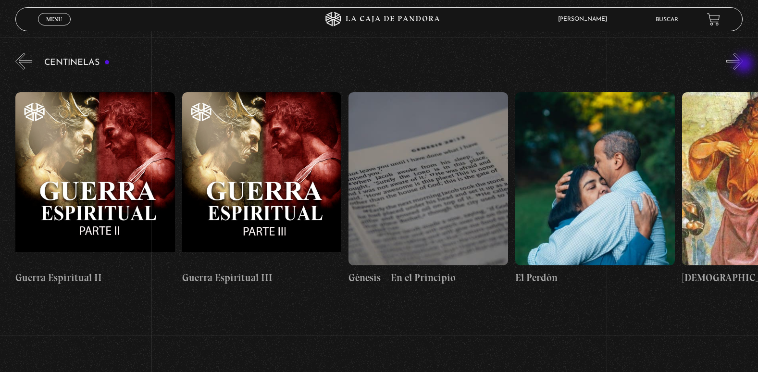
click at [743, 64] on button "»" at bounding box center [734, 61] width 17 height 17
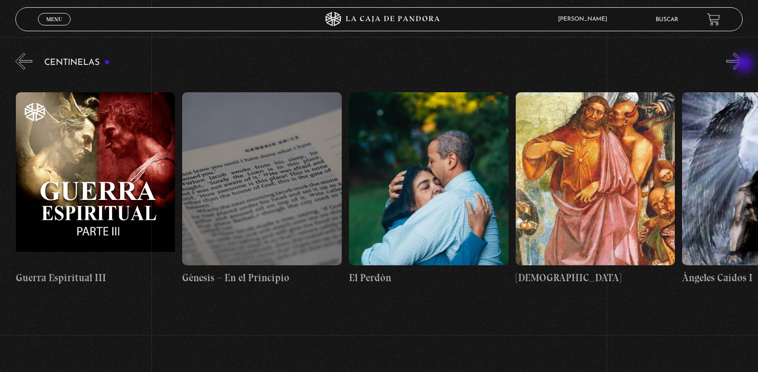
click at [743, 64] on button "»" at bounding box center [734, 61] width 17 height 17
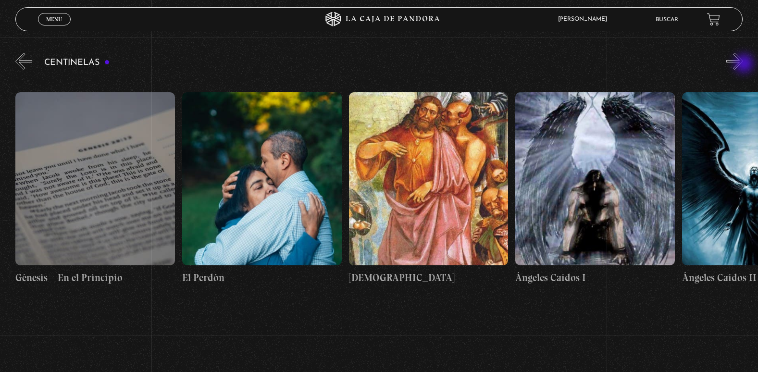
click at [743, 64] on button "»" at bounding box center [734, 61] width 17 height 17
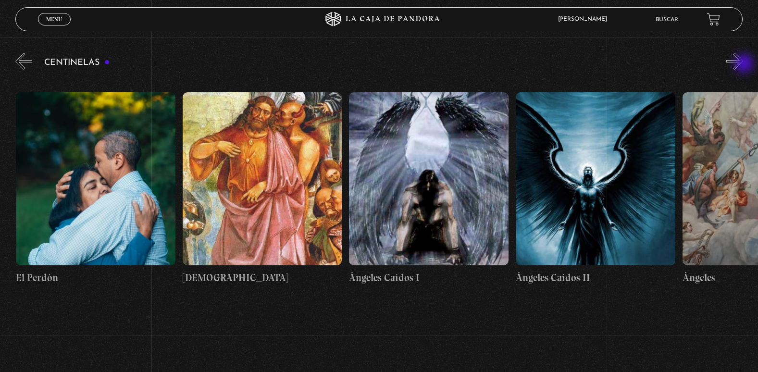
scroll to position [0, 16991]
click at [387, 271] on h4 "Ángeles Caídos I" at bounding box center [428, 277] width 160 height 15
click at [394, 270] on h4 "Ángeles Caídos I" at bounding box center [428, 277] width 160 height 15
